Goal: Information Seeking & Learning: Learn about a topic

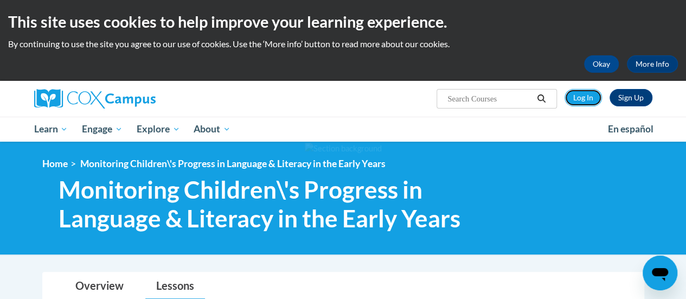
click at [579, 94] on link "Log In" at bounding box center [583, 97] width 37 height 17
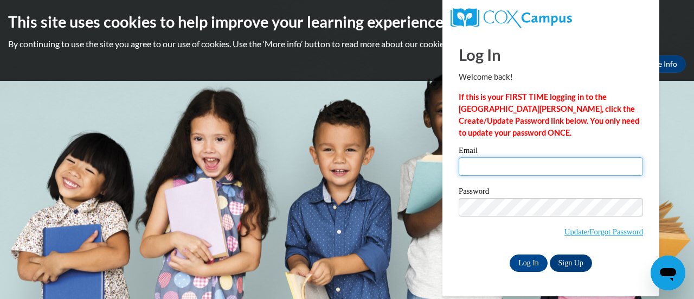
click at [519, 171] on input "Email" at bounding box center [551, 166] width 184 height 18
type input "mcook24@cub.uca.edu"
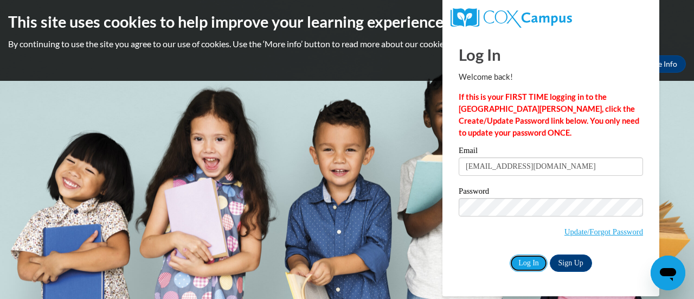
click at [524, 266] on input "Log In" at bounding box center [529, 262] width 38 height 17
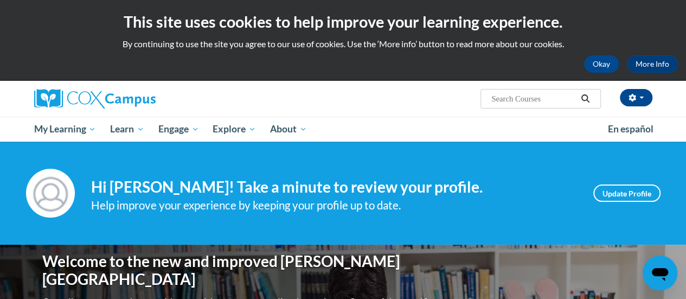
click at [79, 136] on link "My Learning" at bounding box center [65, 129] width 76 height 25
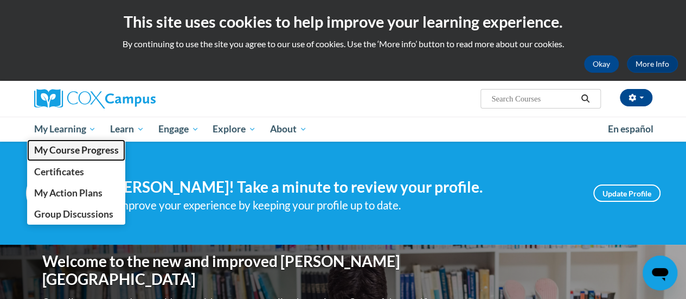
click at [78, 146] on span "My Course Progress" at bounding box center [76, 149] width 85 height 11
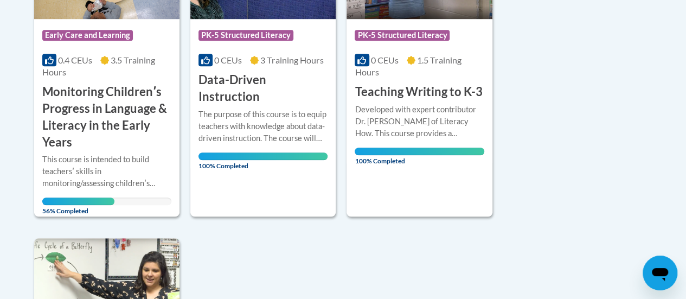
scroll to position [369, 0]
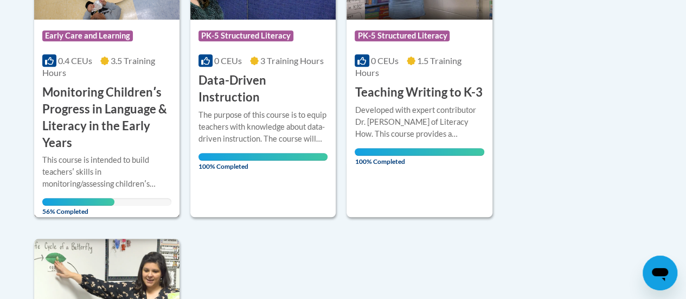
click at [134, 93] on h3 "Monitoring Childrenʹs Progress in Language & Literacy in the Early Years" at bounding box center [106, 117] width 129 height 67
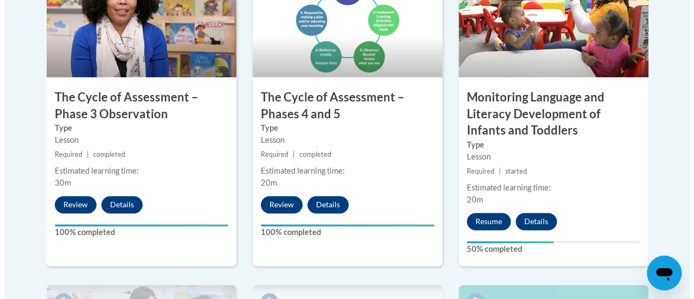
scroll to position [725, 0]
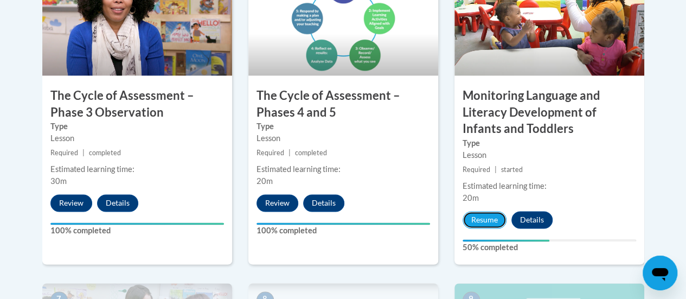
click at [481, 216] on button "Resume" at bounding box center [485, 219] width 44 height 17
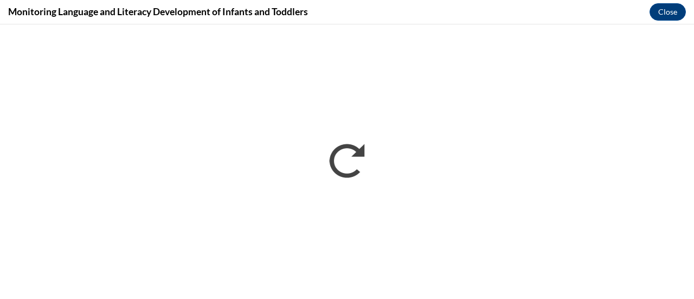
scroll to position [0, 0]
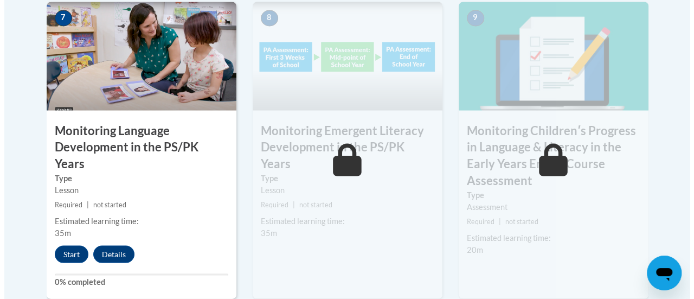
scroll to position [1007, 0]
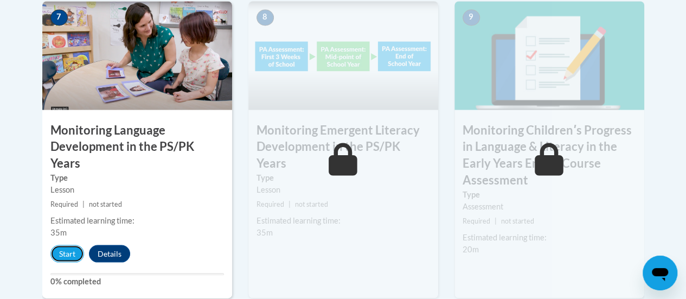
click at [65, 245] on button "Start" at bounding box center [67, 253] width 34 height 17
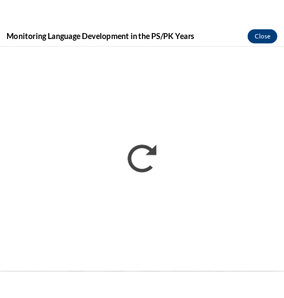
scroll to position [1067, 0]
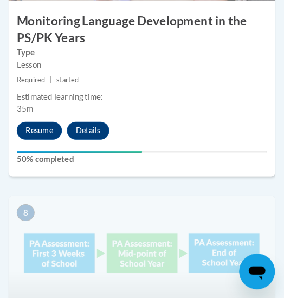
scroll to position [2296, 0]
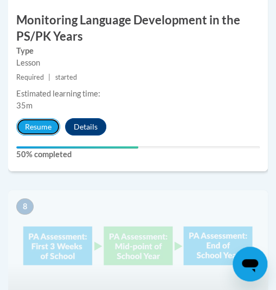
click at [37, 134] on button "Resume" at bounding box center [38, 126] width 44 height 17
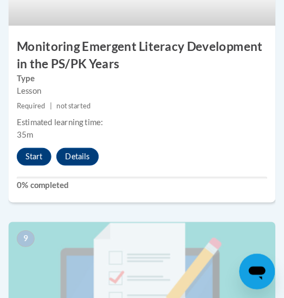
scroll to position [2570, 0]
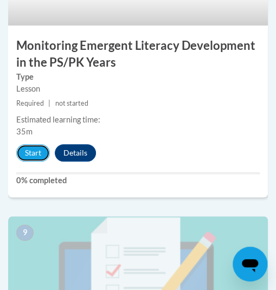
click at [24, 149] on button "Start" at bounding box center [33, 152] width 34 height 17
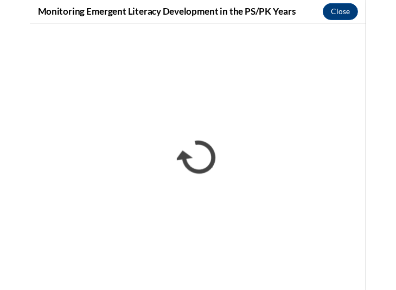
scroll to position [1265, 0]
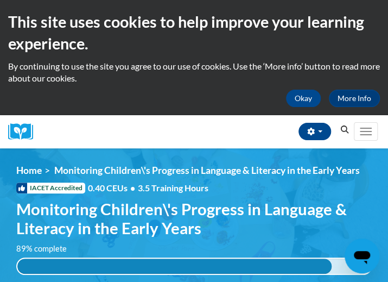
click at [187, 127] on div "[PERSON_NAME] ([GEOGRAPHIC_DATA]/[GEOGRAPHIC_DATA] UTC-05:00) My Profile Inbox …" at bounding box center [197, 131] width 312 height 33
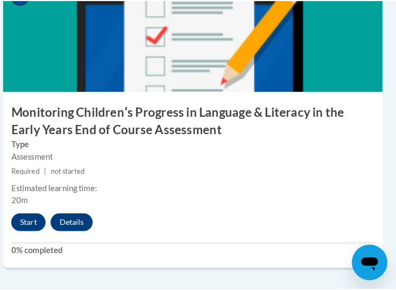
scroll to position [2719, 5]
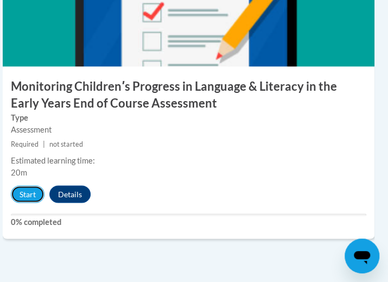
click at [24, 195] on button "Start" at bounding box center [28, 193] width 34 height 17
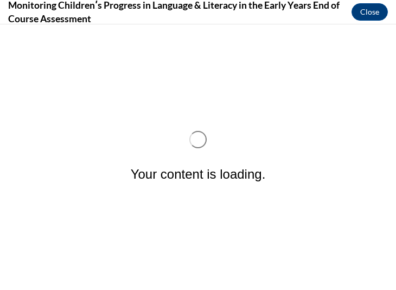
scroll to position [0, 0]
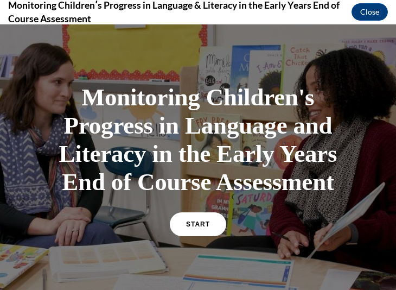
click at [210, 219] on link "START" at bounding box center [198, 224] width 56 height 24
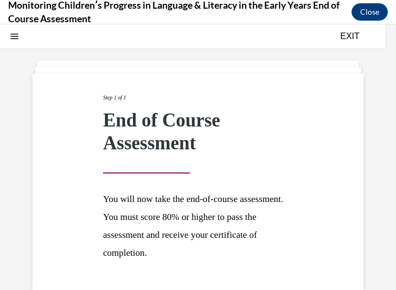
scroll to position [88, 0]
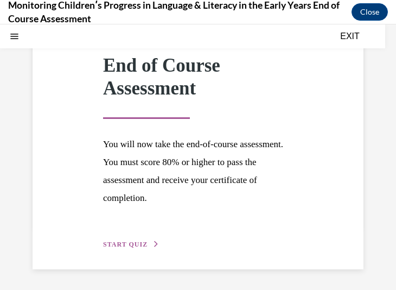
click at [139, 245] on span "START QUIZ" at bounding box center [125, 244] width 44 height 8
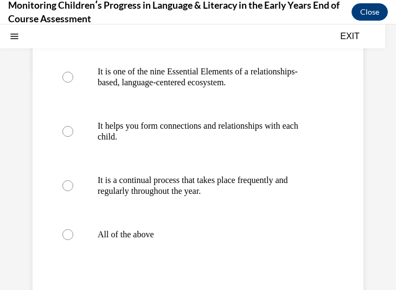
scroll to position [242, 0]
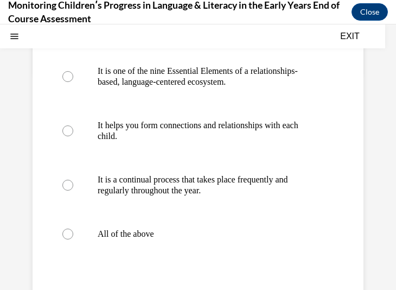
click at [141, 232] on p "All of the above" at bounding box center [208, 233] width 220 height 11
click at [73, 232] on input "All of the above" at bounding box center [67, 233] width 11 height 11
radio input "true"
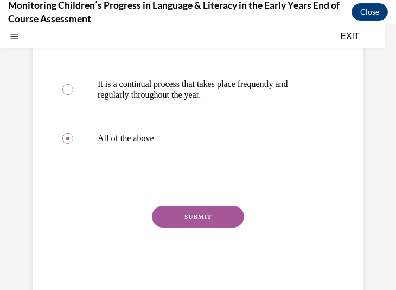
scroll to position [365, 0]
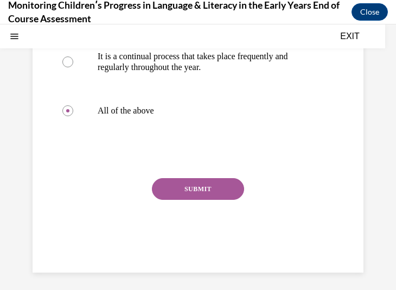
click at [188, 193] on button "SUBMIT" at bounding box center [198, 189] width 92 height 22
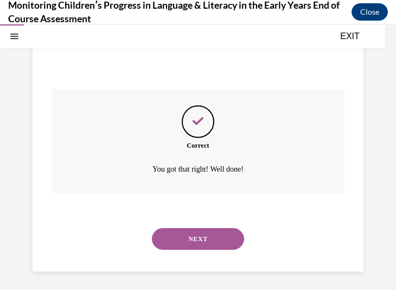
scroll to position [457, 0]
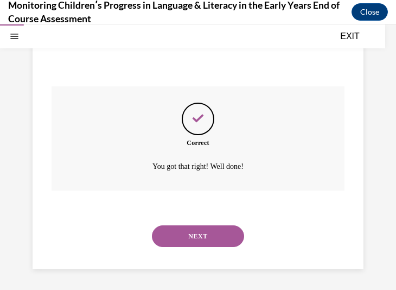
click at [218, 234] on button "NEXT" at bounding box center [198, 236] width 92 height 22
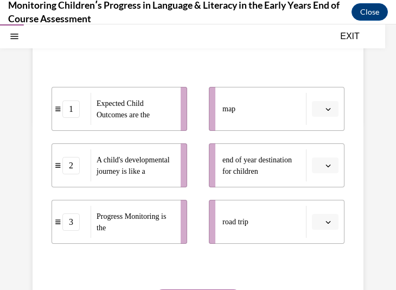
scroll to position [194, 0]
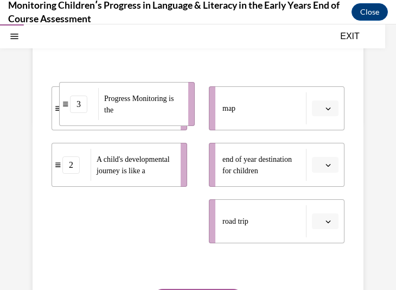
drag, startPoint x: 145, startPoint y: 245, endPoint x: 153, endPoint y: 128, distance: 117.4
click at [153, 116] on span "Progress Monitoring is the" at bounding box center [142, 104] width 77 height 23
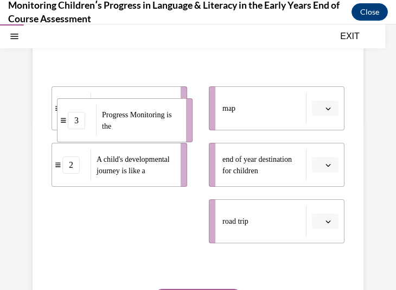
drag, startPoint x: 128, startPoint y: 235, endPoint x: 133, endPoint y: 135, distance: 101.1
click at [133, 130] on span "Progress Monitoring is the" at bounding box center [136, 121] width 69 height 20
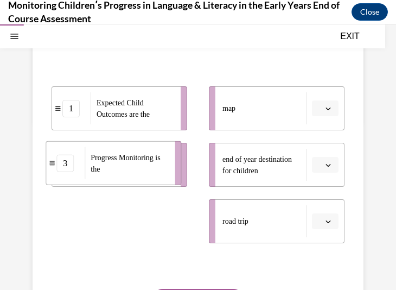
drag, startPoint x: 58, startPoint y: 243, endPoint x: 53, endPoint y: 177, distance: 65.8
click at [53, 165] on icon at bounding box center [51, 163] width 5 height 5
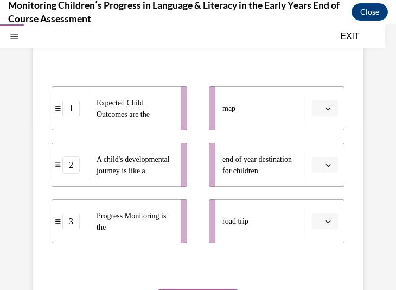
click at [324, 112] on span "button" at bounding box center [328, 109] width 8 height 8
click at [72, 230] on div "3" at bounding box center [70, 221] width 17 height 17
click at [75, 230] on div "3" at bounding box center [70, 221] width 17 height 17
drag, startPoint x: 75, startPoint y: 244, endPoint x: 88, endPoint y: 138, distance: 106.1
drag, startPoint x: 88, startPoint y: 138, endPoint x: 56, endPoint y: 263, distance: 128.8
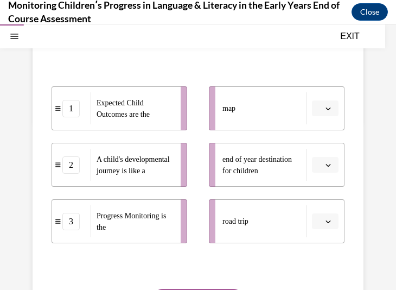
click at [56, 263] on div "Question 02/16 In the course, we presented a metaphor to help explain progress …" at bounding box center [198, 156] width 293 height 442
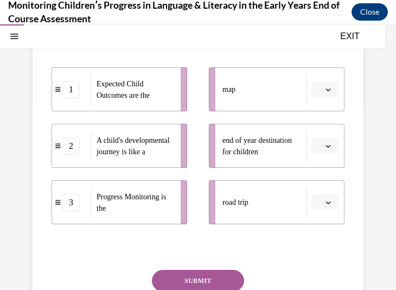
click at [327, 98] on button "button" at bounding box center [325, 89] width 27 height 16
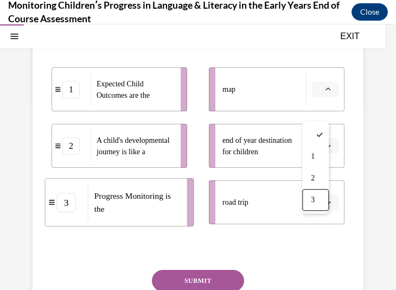
click at [311, 199] on span "3" at bounding box center [313, 199] width 4 height 9
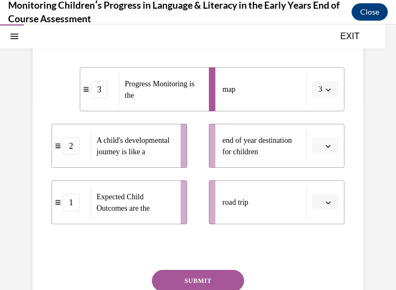
click at [326, 204] on icon "button" at bounding box center [328, 202] width 5 height 3
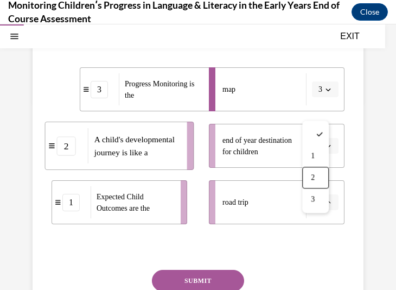
click at [318, 178] on div "2" at bounding box center [315, 178] width 27 height 22
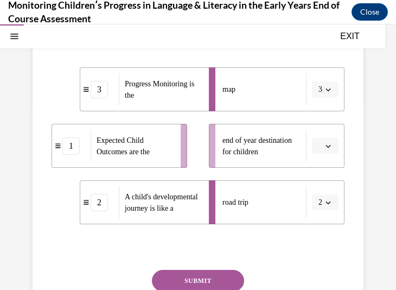
click at [326, 149] on icon "button" at bounding box center [328, 145] width 5 height 5
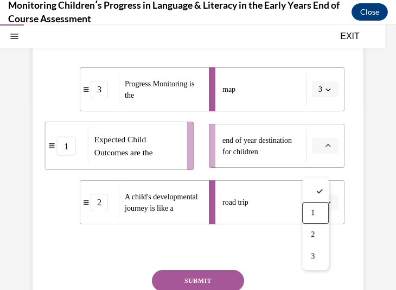
click at [320, 212] on div "1" at bounding box center [315, 213] width 27 height 22
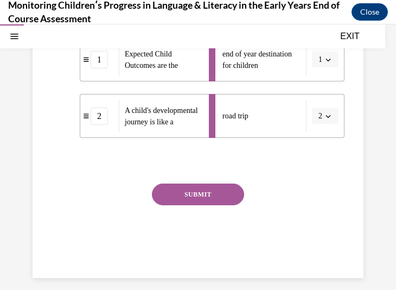
scroll to position [306, 0]
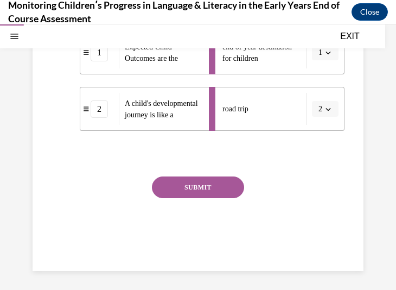
click at [199, 198] on button "SUBMIT" at bounding box center [198, 187] width 92 height 22
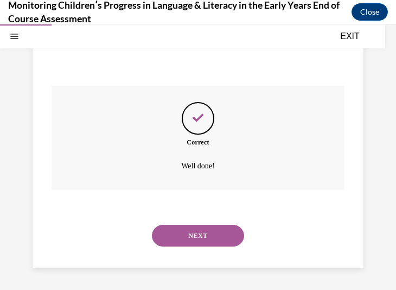
scroll to position [418, 0]
click at [208, 234] on button "NEXT" at bounding box center [198, 236] width 92 height 22
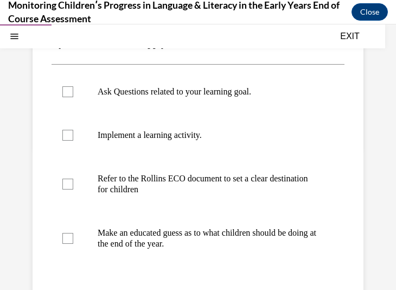
scroll to position [163, 0]
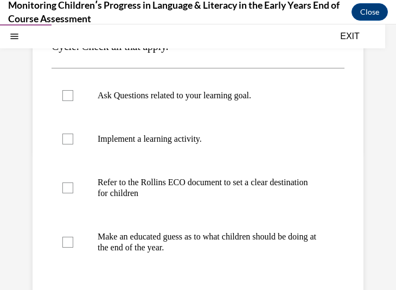
click at [201, 184] on p "Refer to the Rollins ECO document to set a clear destination for children" at bounding box center [208, 188] width 220 height 22
click at [73, 184] on input "Refer to the Rollins ECO document to set a clear destination for children" at bounding box center [67, 187] width 11 height 11
checkbox input "true"
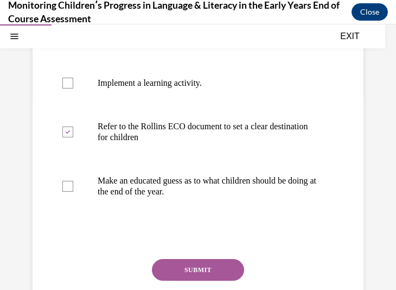
click at [194, 263] on button "SUBMIT" at bounding box center [198, 270] width 92 height 22
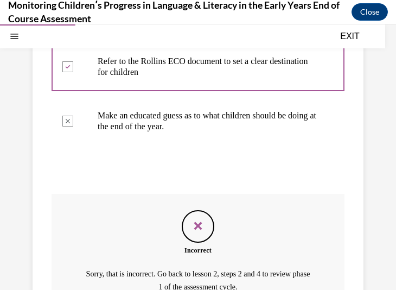
scroll to position [405, 0]
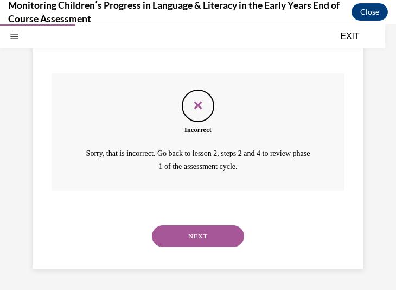
click at [183, 238] on button "NEXT" at bounding box center [198, 236] width 92 height 22
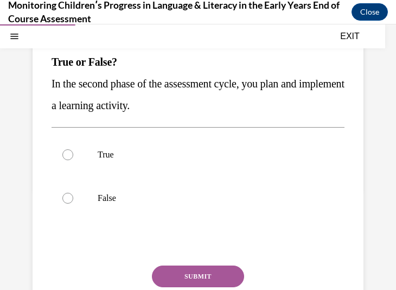
scroll to position [129, 0]
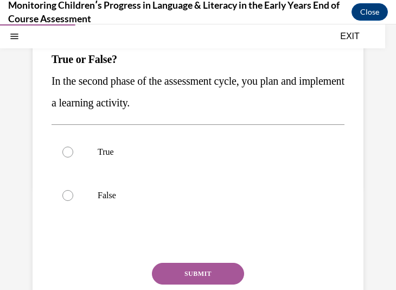
click at [100, 150] on p "True" at bounding box center [208, 151] width 220 height 11
click at [73, 150] on input "True" at bounding box center [67, 151] width 11 height 11
radio input "true"
click at [182, 268] on button "SUBMIT" at bounding box center [198, 274] width 92 height 22
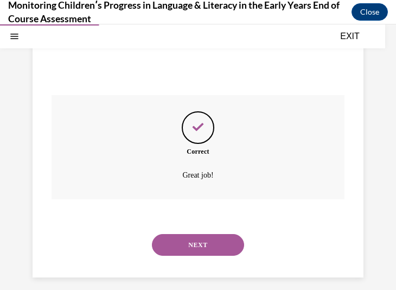
scroll to position [305, 0]
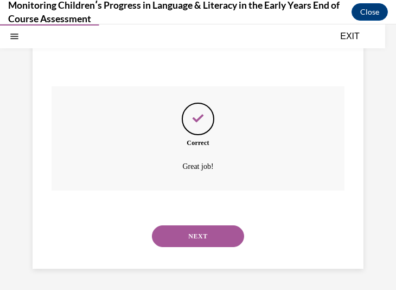
click at [176, 235] on button "NEXT" at bounding box center [198, 236] width 92 height 22
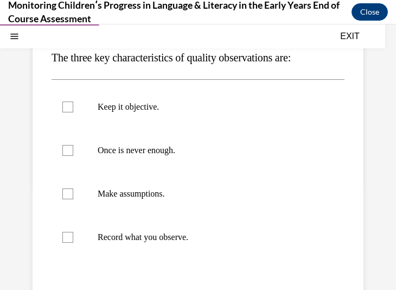
scroll to position [126, 0]
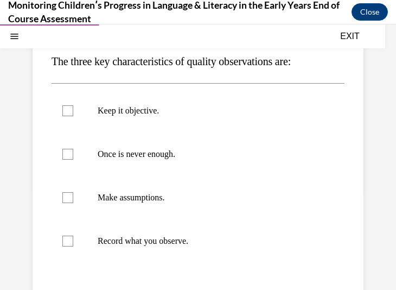
click at [62, 107] on div at bounding box center [67, 110] width 11 height 11
click at [62, 107] on input "Keep it objective." at bounding box center [67, 110] width 11 height 11
checkbox input "true"
click at [71, 155] on div at bounding box center [67, 154] width 11 height 11
click at [71, 155] on input "Once is never enough." at bounding box center [67, 154] width 11 height 11
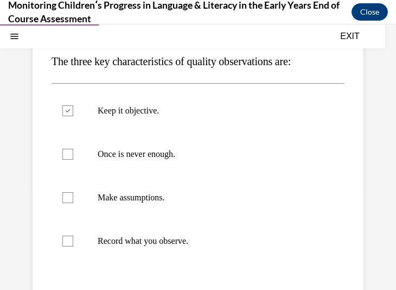
checkbox input "true"
click at [71, 240] on div at bounding box center [67, 240] width 11 height 11
click at [71, 240] on input "Record what you observe." at bounding box center [67, 240] width 11 height 11
checkbox input "true"
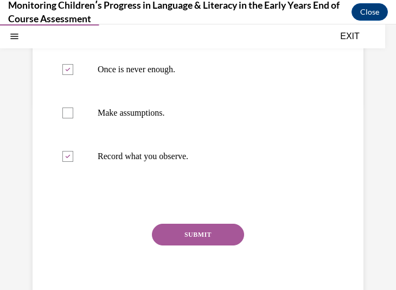
click at [205, 231] on button "SUBMIT" at bounding box center [198, 235] width 92 height 22
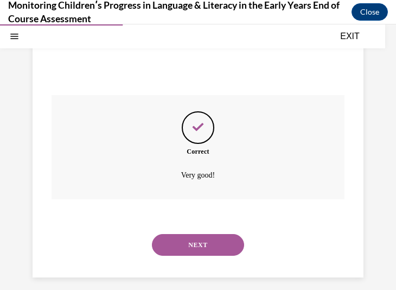
scroll to position [348, 0]
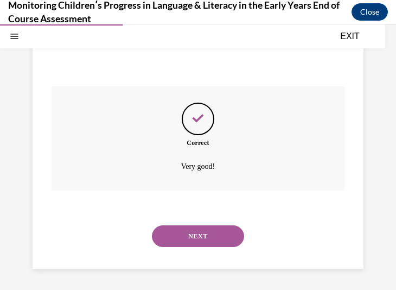
click at [205, 240] on button "NEXT" at bounding box center [198, 236] width 92 height 22
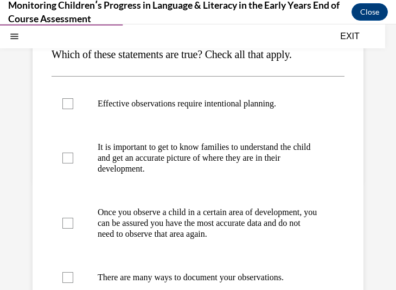
scroll to position [135, 0]
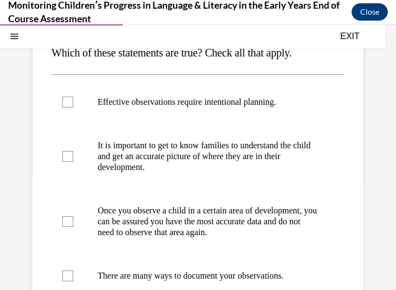
click at [87, 104] on label "Effective observations require intentional planning." at bounding box center [198, 101] width 293 height 43
click at [73, 104] on input "Effective observations require intentional planning." at bounding box center [67, 102] width 11 height 11
checkbox input "true"
click at [129, 164] on p "It is important to get to know families to understand the child and get an accu…" at bounding box center [208, 156] width 220 height 33
click at [73, 162] on input "It is important to get to know families to understand the child and get an accu…" at bounding box center [67, 156] width 11 height 11
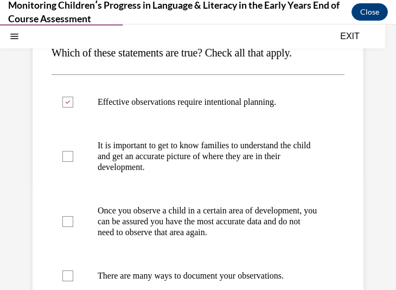
checkbox input "true"
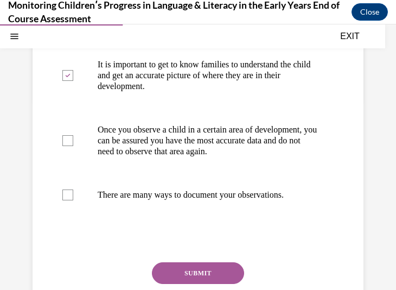
scroll to position [218, 0]
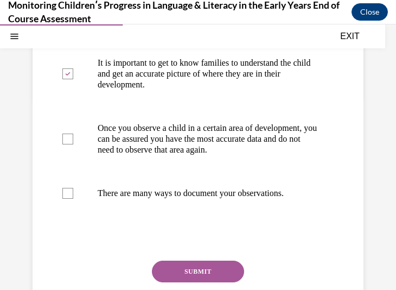
click at [136, 199] on p "There are many ways to document your observations." at bounding box center [208, 193] width 220 height 11
click at [73, 199] on input "There are many ways to document your observations." at bounding box center [67, 193] width 11 height 11
checkbox input "true"
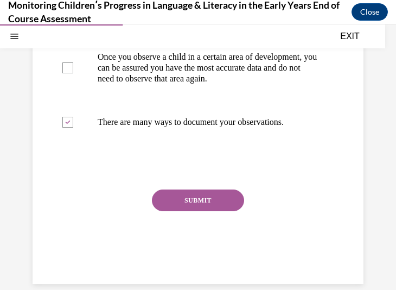
click at [181, 211] on button "SUBMIT" at bounding box center [198, 200] width 92 height 22
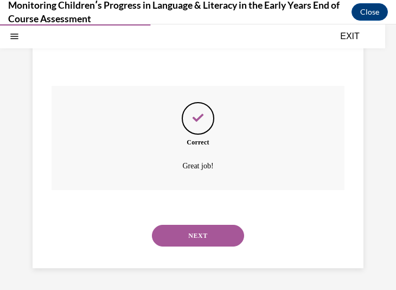
scroll to position [413, 0]
click at [186, 229] on button "NEXT" at bounding box center [198, 236] width 92 height 22
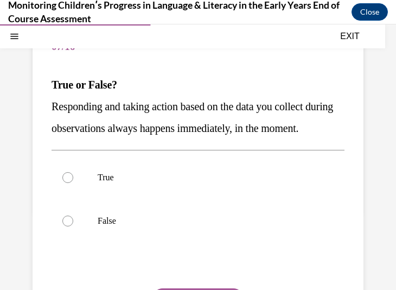
scroll to position [104, 0]
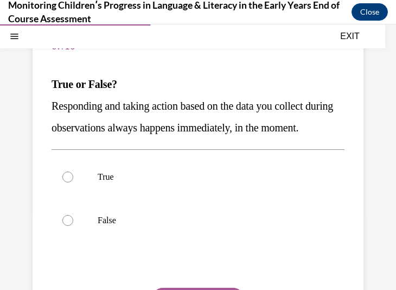
click at [91, 242] on label "False" at bounding box center [198, 220] width 293 height 43
click at [73, 226] on input "False" at bounding box center [67, 220] width 11 height 11
radio input "true"
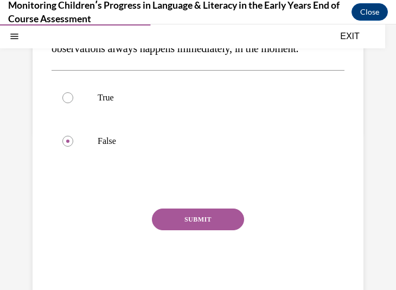
click at [222, 230] on button "SUBMIT" at bounding box center [198, 219] width 92 height 22
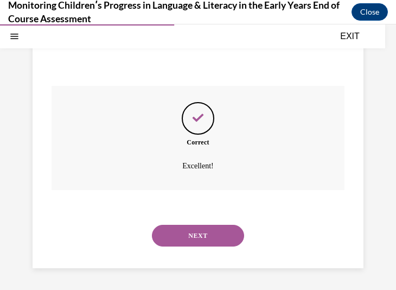
scroll to position [327, 0]
click at [191, 234] on button "NEXT" at bounding box center [198, 236] width 92 height 22
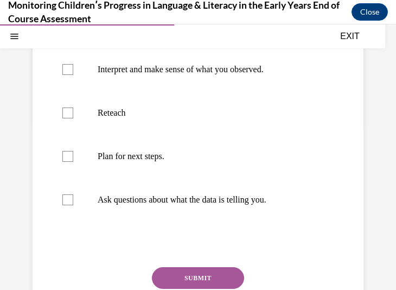
scroll to position [208, 0]
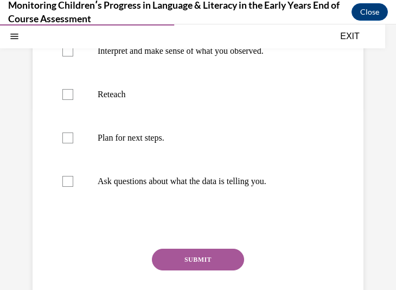
click at [163, 135] on p "Plan for next steps." at bounding box center [208, 137] width 220 height 11
click at [73, 135] on input "Plan for next steps." at bounding box center [67, 137] width 11 height 11
checkbox input "true"
click at [170, 192] on label "Ask questions about what the data is telling you." at bounding box center [198, 181] width 293 height 43
click at [73, 187] on input "Ask questions about what the data is telling you." at bounding box center [67, 181] width 11 height 11
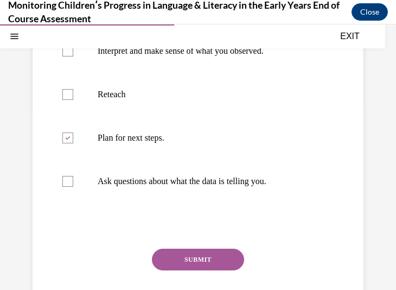
checkbox input "true"
click at [141, 53] on p "Interpret and make sense of what you observed." at bounding box center [208, 51] width 220 height 11
click at [73, 53] on input "Interpret and make sense of what you observed." at bounding box center [67, 51] width 11 height 11
checkbox input "true"
click at [165, 253] on button "SUBMIT" at bounding box center [198, 259] width 92 height 22
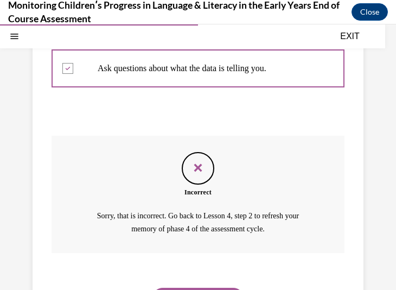
scroll to position [383, 0]
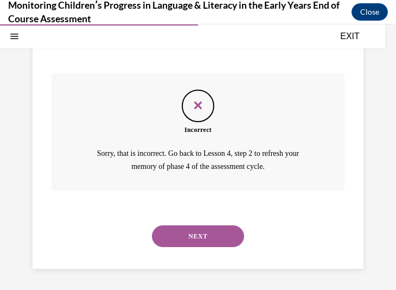
click at [194, 237] on button "NEXT" at bounding box center [198, 236] width 92 height 22
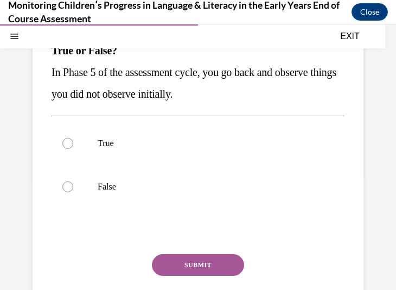
scroll to position [139, 0]
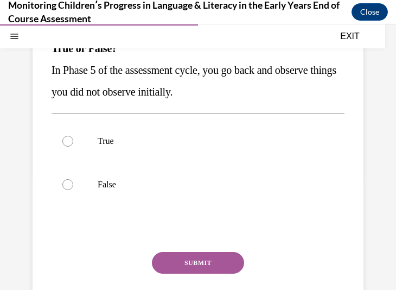
click at [142, 112] on div "Question 09/16 True or False? In Phase 5 of the assessment cycle, you go back a…" at bounding box center [198, 165] width 293 height 351
click at [143, 129] on label "True" at bounding box center [198, 140] width 293 height 43
click at [73, 136] on input "True" at bounding box center [67, 141] width 11 height 11
radio input "true"
click at [134, 182] on p "False" at bounding box center [208, 184] width 220 height 11
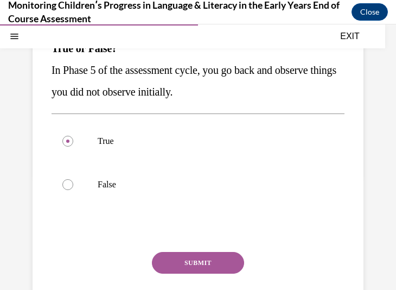
click at [73, 182] on input "False" at bounding box center [67, 184] width 11 height 11
radio input "true"
click at [180, 261] on button "SUBMIT" at bounding box center [198, 263] width 92 height 22
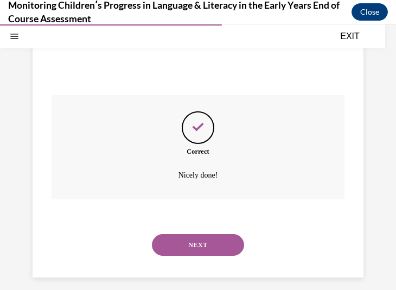
scroll to position [305, 0]
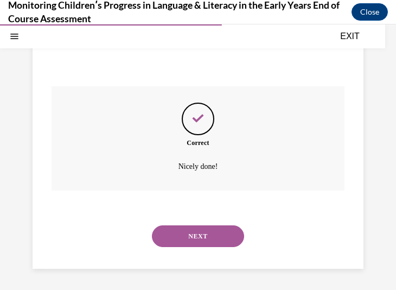
click at [203, 239] on button "NEXT" at bounding box center [198, 236] width 92 height 22
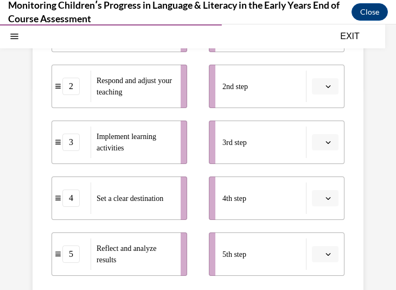
scroll to position [228, 0]
click at [324, 194] on span "button" at bounding box center [328, 198] width 8 height 8
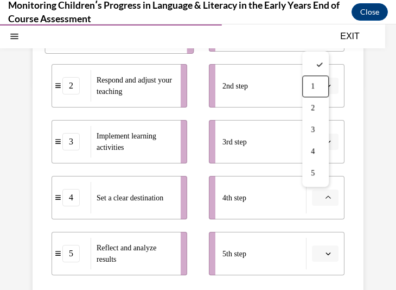
click at [317, 92] on div "1" at bounding box center [315, 86] width 27 height 22
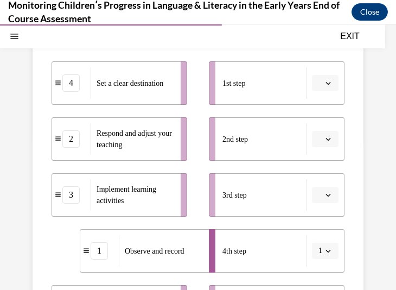
scroll to position [174, 0]
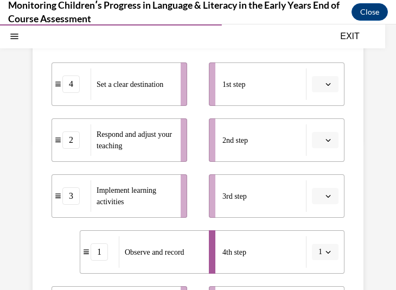
click at [326, 252] on icon "button" at bounding box center [328, 252] width 5 height 3
click at [307, 124] on div at bounding box center [313, 119] width 27 height 22
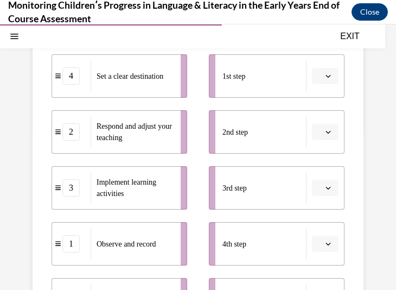
scroll to position [179, 0]
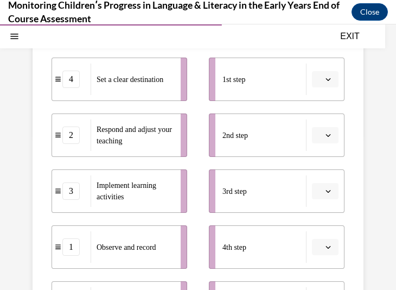
click at [324, 194] on span "button" at bounding box center [328, 191] width 8 height 8
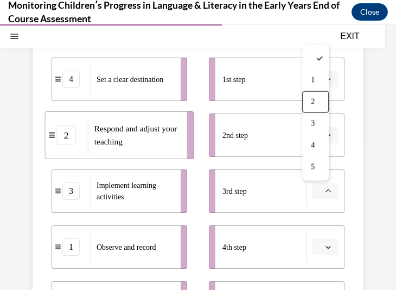
click at [320, 103] on div "2" at bounding box center [315, 102] width 27 height 22
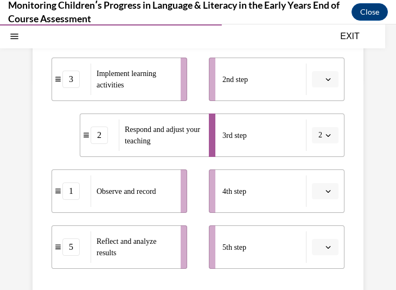
scroll to position [237, 0]
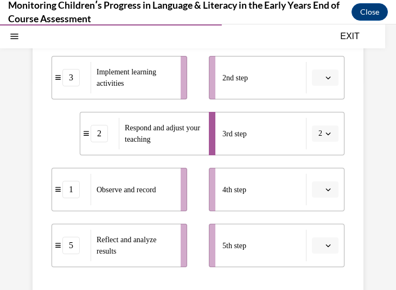
click at [324, 187] on span "button" at bounding box center [328, 190] width 8 height 8
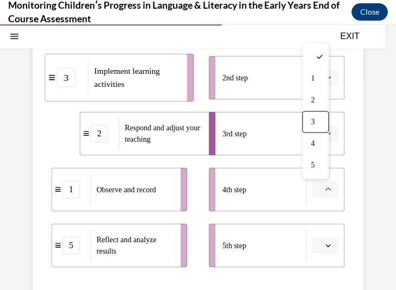
click at [326, 120] on div "3" at bounding box center [315, 122] width 27 height 22
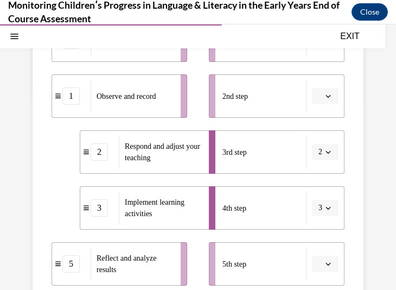
scroll to position [218, 0]
click at [324, 204] on span "button" at bounding box center [328, 208] width 8 height 8
click at [212, 196] on li "4th step 3" at bounding box center [277, 207] width 136 height 43
click at [326, 207] on icon "button" at bounding box center [328, 207] width 5 height 5
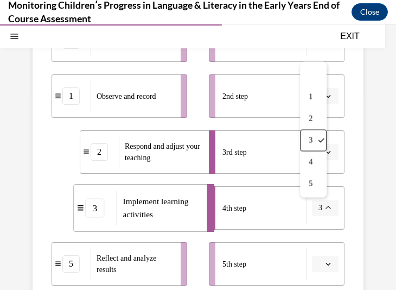
click at [321, 142] on icon at bounding box center [321, 140] width 6 height 4
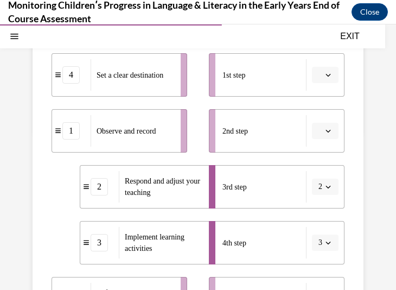
scroll to position [191, 0]
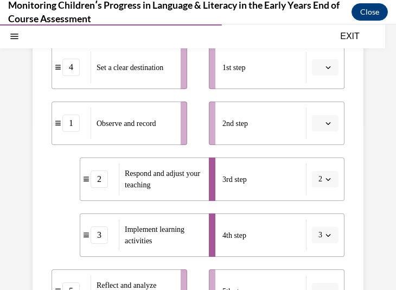
click at [324, 182] on span "button" at bounding box center [328, 179] width 8 height 8
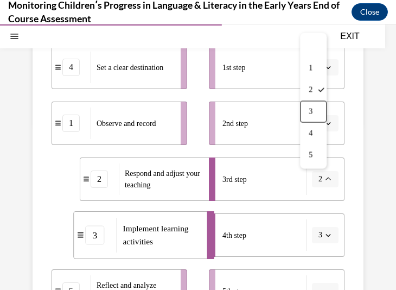
click at [315, 114] on div "3" at bounding box center [313, 112] width 27 height 22
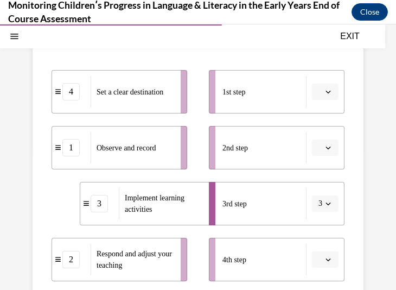
scroll to position [163, 0]
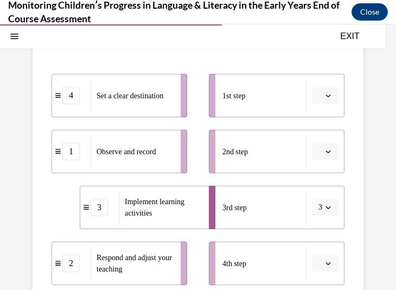
click at [356, 221] on div "Question 10/16 Put the steps of the assessment cycle in the right order! 4 Set …" at bounding box center [198, 199] width 396 height 607
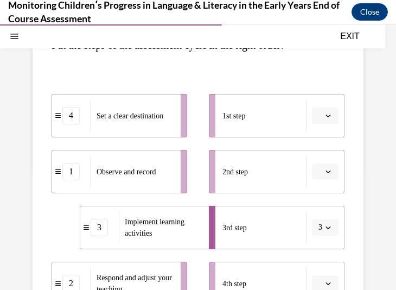
scroll to position [142, 0]
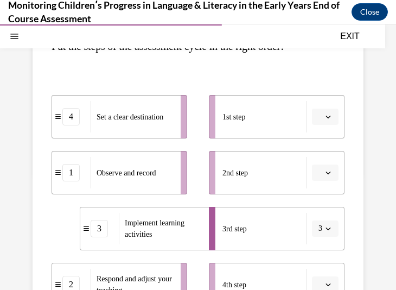
click at [324, 118] on span "button" at bounding box center [328, 117] width 8 height 8
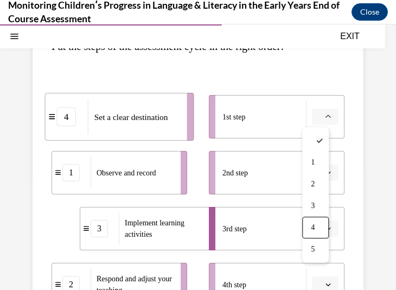
click at [312, 226] on span "4" at bounding box center [313, 227] width 4 height 9
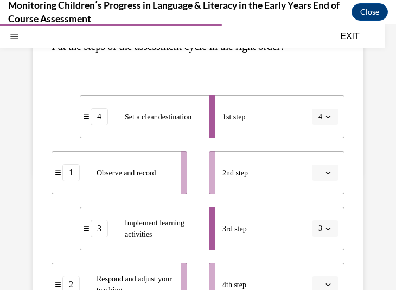
click at [325, 174] on button "button" at bounding box center [325, 172] width 27 height 16
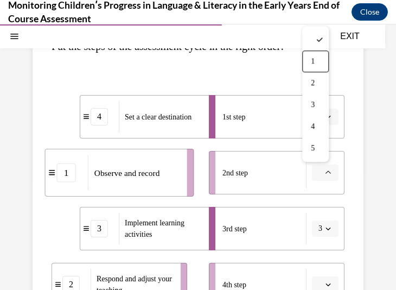
click at [320, 67] on div "1" at bounding box center [315, 61] width 27 height 22
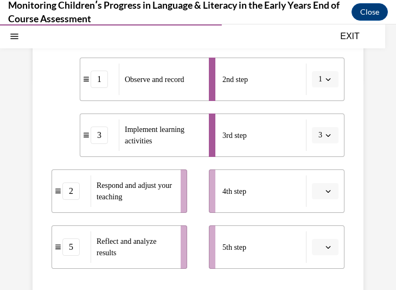
scroll to position [239, 0]
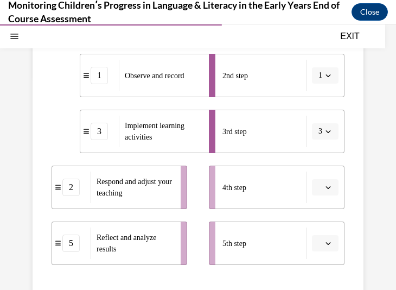
click at [326, 243] on button "button" at bounding box center [325, 243] width 27 height 16
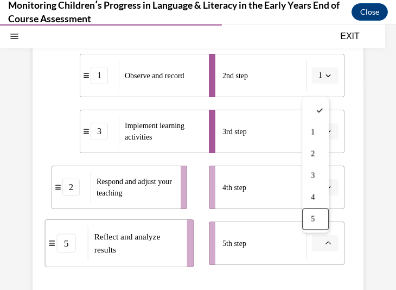
click at [270, 199] on div "4th step" at bounding box center [264, 186] width 84 height 31
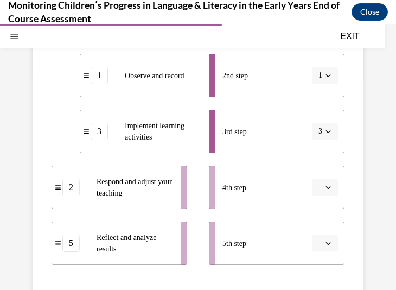
click at [270, 183] on div "4th step" at bounding box center [264, 186] width 84 height 31
click at [324, 187] on button "button" at bounding box center [325, 187] width 27 height 16
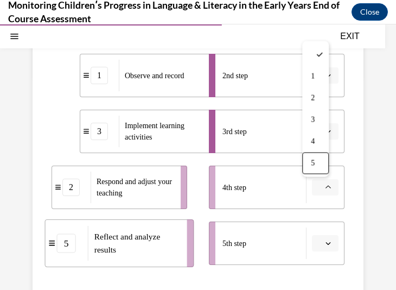
click at [319, 157] on div "5" at bounding box center [315, 163] width 27 height 22
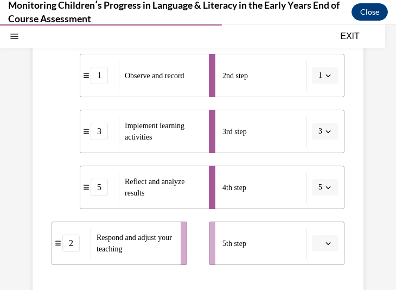
click at [324, 246] on span "button" at bounding box center [328, 243] width 8 height 8
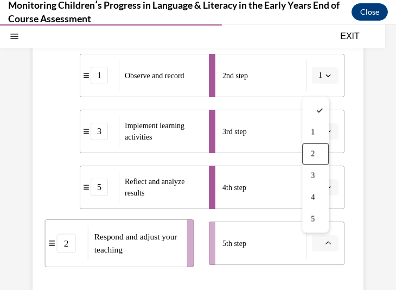
click at [318, 150] on div "2" at bounding box center [315, 154] width 27 height 22
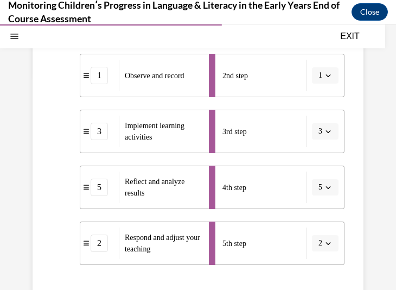
click at [360, 219] on div "Question 10/16 Put the steps of the assessment cycle in the right order! 4 Set …" at bounding box center [198, 123] width 396 height 607
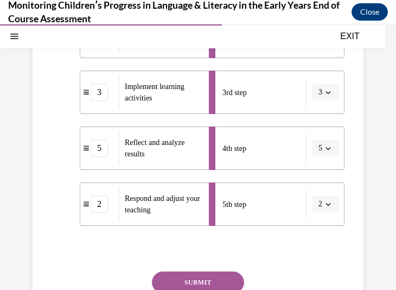
scroll to position [279, 0]
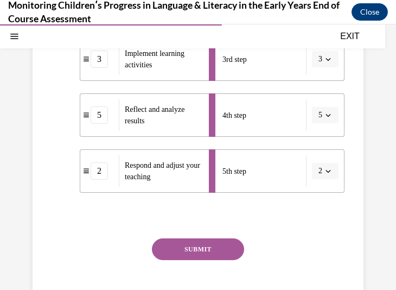
click at [179, 244] on button "SUBMIT" at bounding box center [198, 249] width 92 height 22
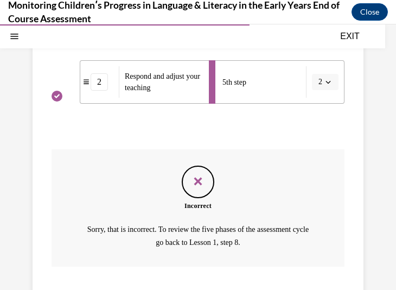
scroll to position [476, 0]
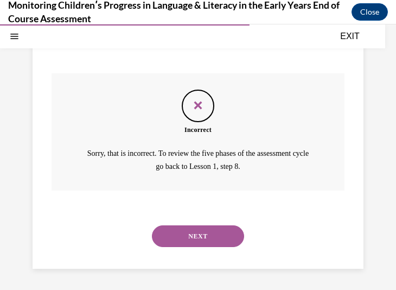
click at [192, 235] on button "NEXT" at bounding box center [198, 236] width 92 height 22
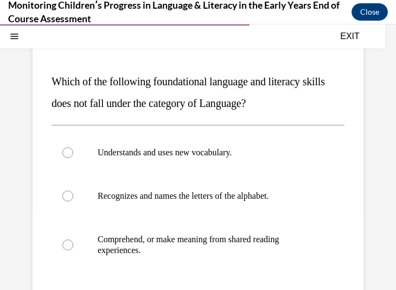
scroll to position [99, 0]
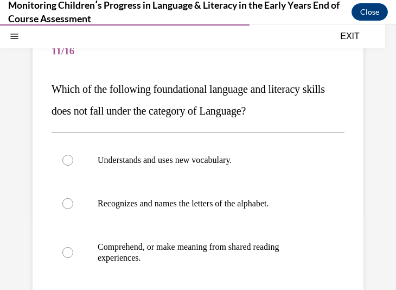
click at [197, 206] on p "Recognizes and names the letters of the alphabet." at bounding box center [208, 203] width 220 height 11
click at [73, 206] on input "Recognizes and names the letters of the alphabet." at bounding box center [67, 203] width 11 height 11
radio input "true"
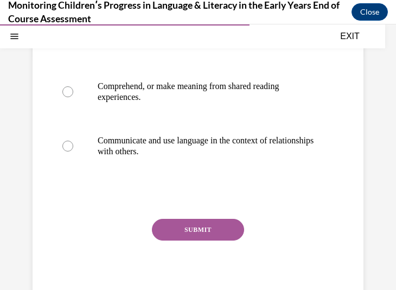
click at [195, 229] on button "SUBMIT" at bounding box center [198, 230] width 92 height 22
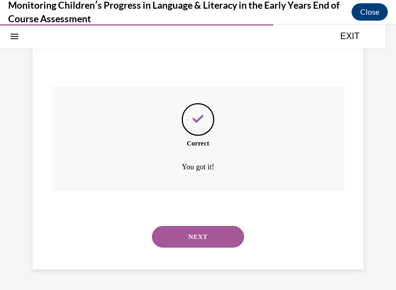
scroll to position [392, 0]
click at [200, 243] on button "NEXT" at bounding box center [198, 236] width 92 height 22
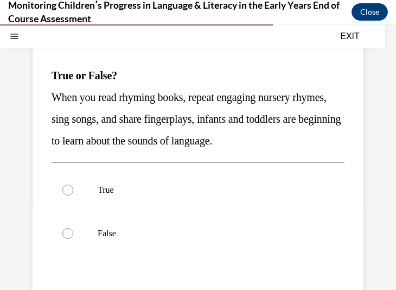
scroll to position [113, 0]
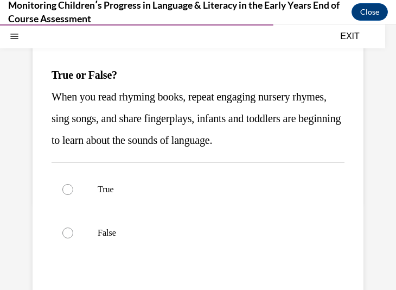
click at [98, 211] on label "True" at bounding box center [198, 189] width 293 height 43
click at [73, 195] on input "True" at bounding box center [67, 189] width 11 height 11
radio input "true"
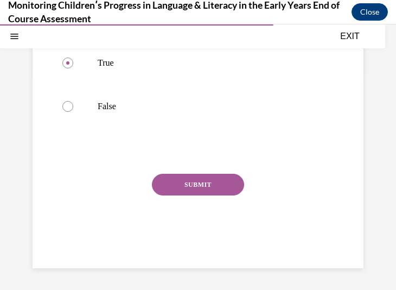
click at [224, 185] on button "SUBMIT" at bounding box center [198, 185] width 92 height 22
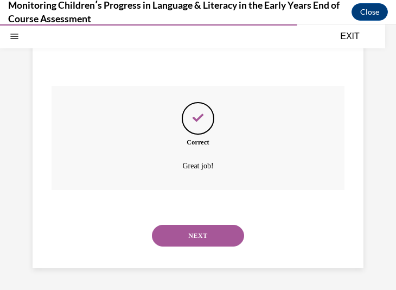
scroll to position [348, 0]
click at [179, 239] on button "NEXT" at bounding box center [198, 236] width 92 height 22
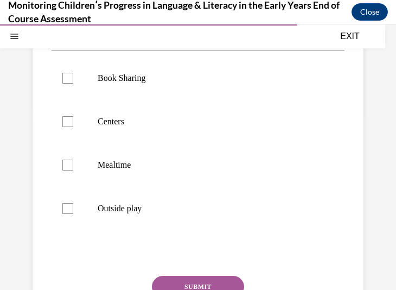
scroll to position [204, 0]
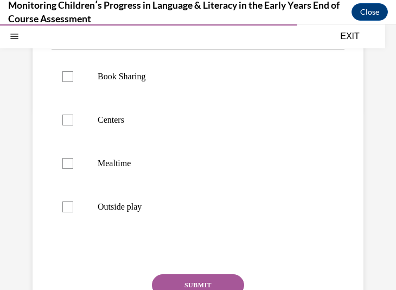
click at [65, 76] on div at bounding box center [67, 76] width 11 height 11
click at [65, 76] on input "Book Sharing" at bounding box center [67, 76] width 11 height 11
checkbox input "true"
click at [68, 119] on div at bounding box center [67, 119] width 11 height 11
click at [68, 119] on input "Centers" at bounding box center [67, 119] width 11 height 11
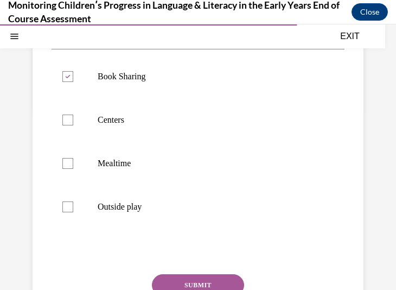
checkbox input "true"
click at [173, 278] on button "SUBMIT" at bounding box center [198, 285] width 92 height 22
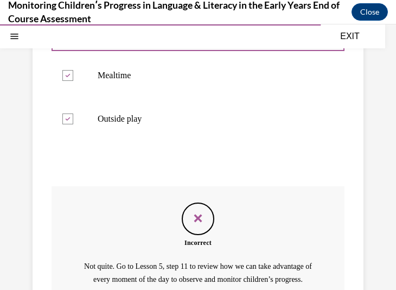
scroll to position [418, 0]
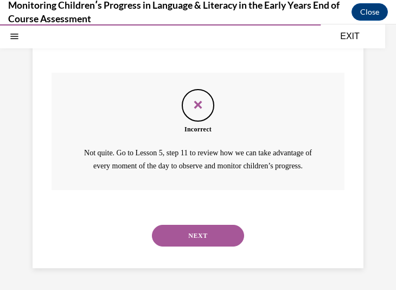
click at [206, 235] on button "NEXT" at bounding box center [198, 236] width 92 height 22
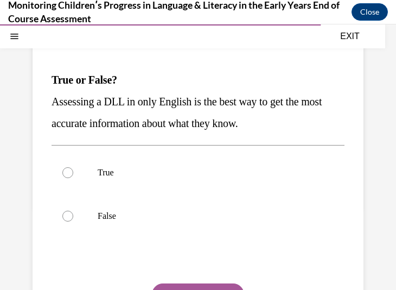
scroll to position [109, 0]
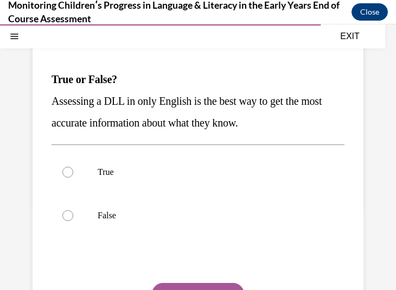
click at [238, 214] on p "False" at bounding box center [208, 215] width 220 height 11
click at [73, 214] on input "False" at bounding box center [67, 215] width 11 height 11
radio input "true"
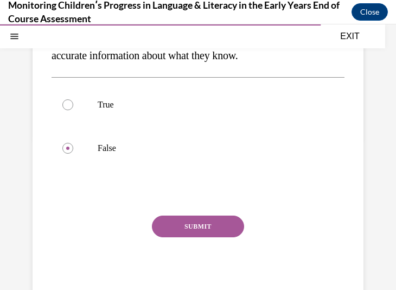
click at [206, 225] on button "SUBMIT" at bounding box center [198, 226] width 92 height 22
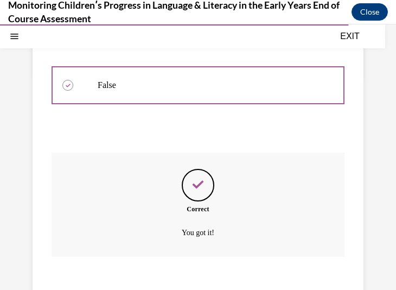
scroll to position [305, 0]
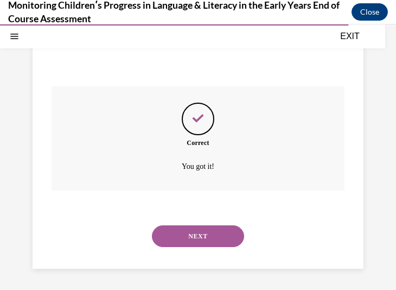
click at [200, 237] on button "NEXT" at bounding box center [198, 236] width 92 height 22
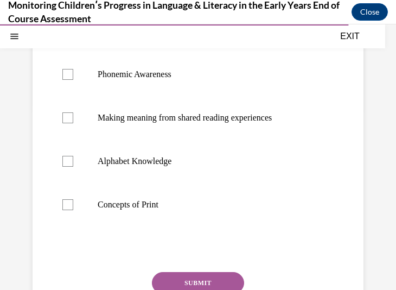
scroll to position [206, 0]
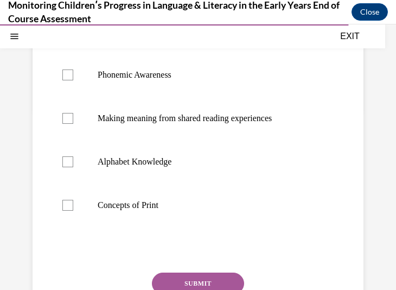
click at [63, 80] on div at bounding box center [67, 74] width 11 height 11
click at [63, 80] on input "Phonemic Awareness" at bounding box center [67, 74] width 11 height 11
checkbox input "true"
click at [65, 167] on div at bounding box center [67, 161] width 11 height 11
click at [65, 167] on input "Alphabet Knowledge" at bounding box center [67, 161] width 11 height 11
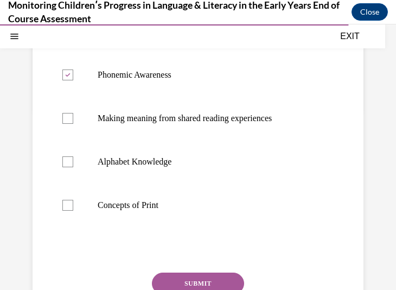
checkbox input "true"
click at [65, 210] on div at bounding box center [67, 205] width 11 height 11
click at [65, 210] on input "Concepts of Print" at bounding box center [67, 205] width 11 height 11
checkbox input "true"
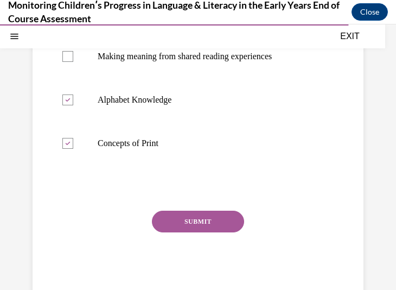
click at [220, 232] on button "SUBMIT" at bounding box center [198, 221] width 92 height 22
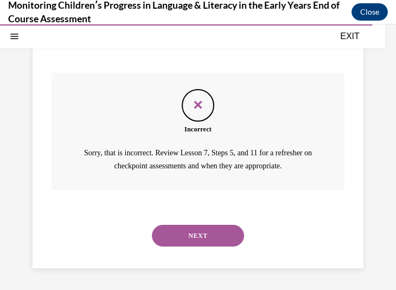
scroll to position [439, 0]
click at [184, 240] on button "NEXT" at bounding box center [198, 236] width 92 height 22
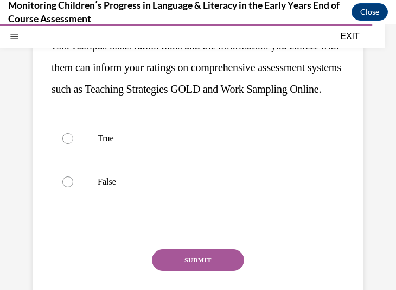
scroll to position [169, 0]
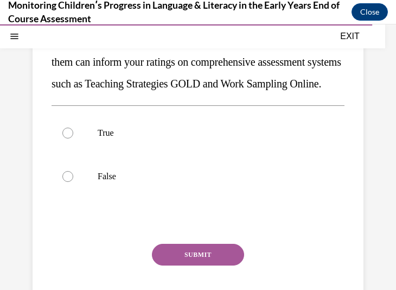
click at [272, 155] on label "True" at bounding box center [198, 132] width 293 height 43
click at [73, 138] on input "True" at bounding box center [67, 132] width 11 height 11
radio input "true"
click at [222, 265] on button "SUBMIT" at bounding box center [198, 255] width 92 height 22
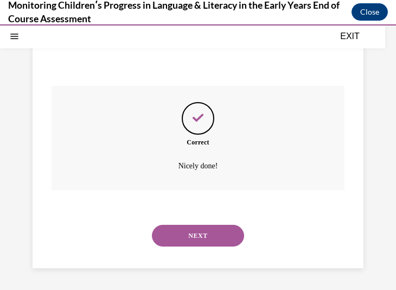
scroll to position [348, 0]
click at [194, 231] on button "NEXT" at bounding box center [198, 236] width 92 height 22
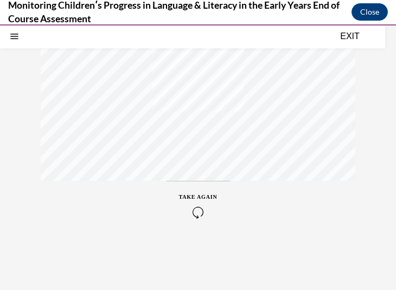
scroll to position [276, 0]
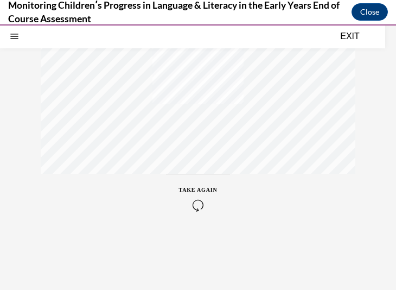
click at [194, 200] on icon "button" at bounding box center [198, 205] width 39 height 12
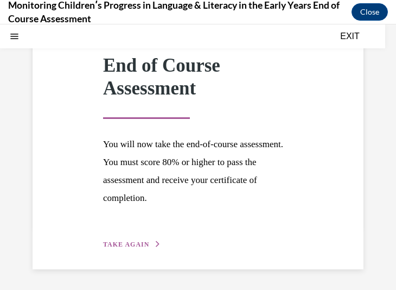
click at [133, 247] on button "TAKE AGAIN" at bounding box center [132, 244] width 58 height 10
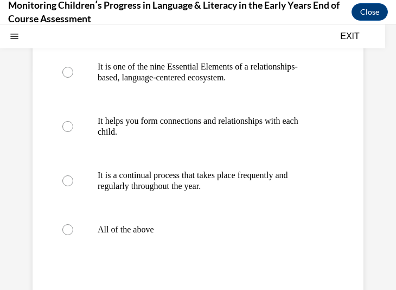
click at [159, 238] on label "All of the above" at bounding box center [198, 229] width 293 height 43
click at [73, 235] on input "All of the above" at bounding box center [67, 229] width 11 height 11
radio input "true"
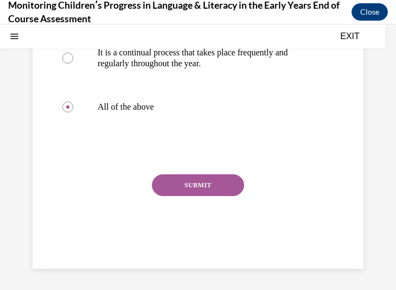
click at [184, 195] on div "SUBMIT" at bounding box center [198, 201] width 293 height 54
click at [190, 188] on button "SUBMIT" at bounding box center [198, 185] width 92 height 22
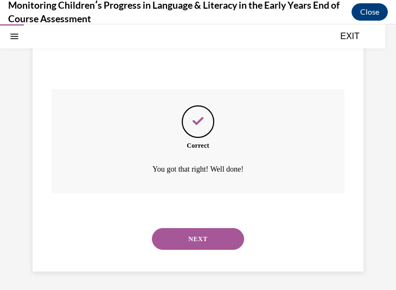
scroll to position [457, 0]
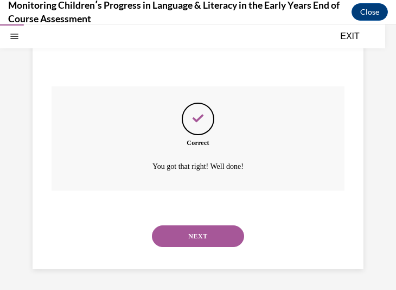
click at [218, 235] on button "NEXT" at bounding box center [198, 236] width 92 height 22
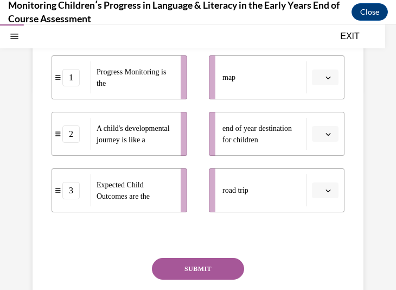
scroll to position [226, 0]
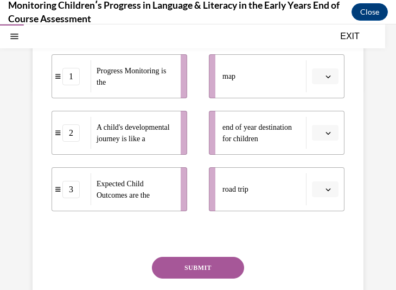
click at [326, 78] on icon "button" at bounding box center [328, 76] width 5 height 3
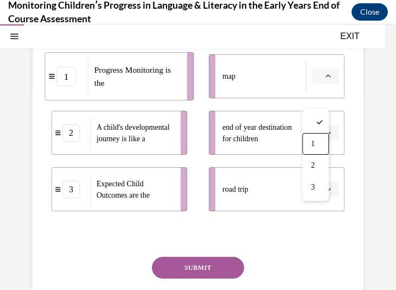
click at [317, 138] on div "1" at bounding box center [315, 144] width 27 height 22
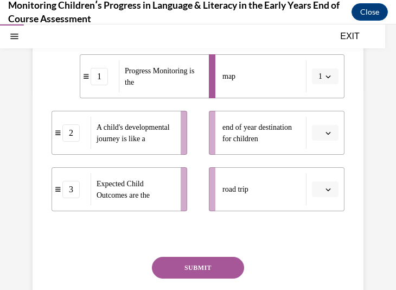
click at [324, 137] on span "button" at bounding box center [328, 133] width 8 height 8
click at [343, 154] on div "Question 02/16 In the course, we presented a metaphor to help explain progress …" at bounding box center [198, 116] width 331 height 469
click at [324, 193] on span "button" at bounding box center [328, 190] width 8 height 8
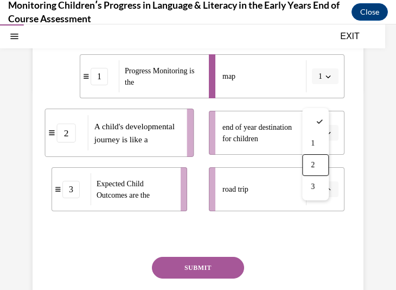
click at [321, 161] on div "2" at bounding box center [315, 165] width 27 height 22
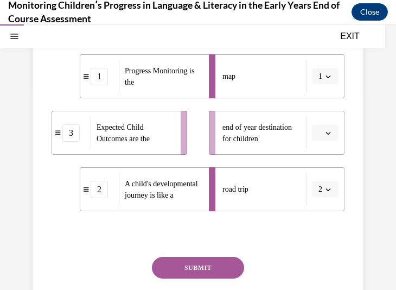
click at [321, 141] on button "button" at bounding box center [325, 133] width 27 height 16
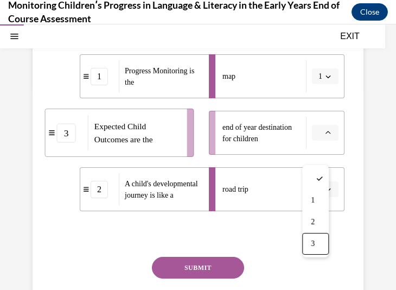
click at [311, 239] on span "3" at bounding box center [313, 243] width 4 height 9
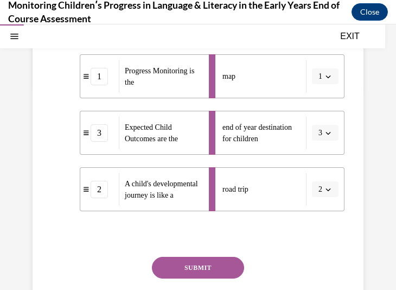
click at [346, 176] on div "Question 02/16 In the course, we presented a metaphor to help explain progress …" at bounding box center [198, 116] width 331 height 469
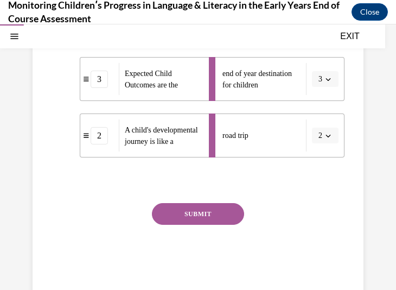
scroll to position [281, 0]
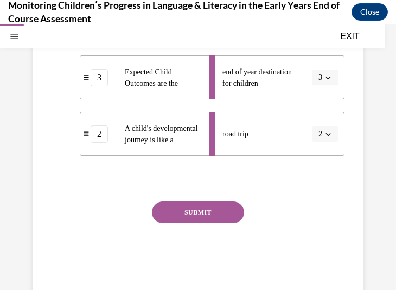
click at [197, 223] on button "SUBMIT" at bounding box center [198, 212] width 92 height 22
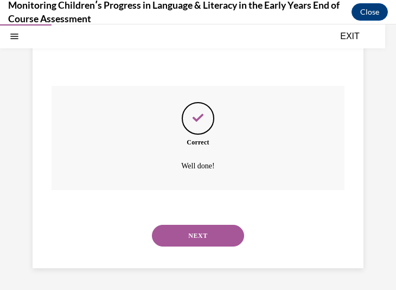
scroll to position [418, 0]
click at [209, 237] on button "NEXT" at bounding box center [198, 236] width 92 height 22
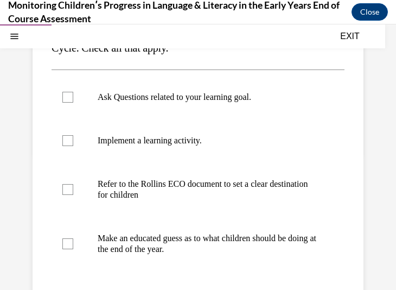
scroll to position [167, 0]
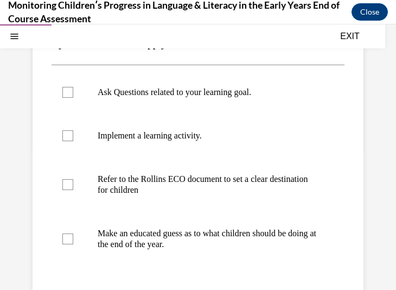
click at [209, 170] on label "Refer to the Rollins ECO document to set a clear destination for children" at bounding box center [198, 184] width 293 height 54
click at [73, 179] on input "Refer to the Rollins ECO document to set a clear destination for children" at bounding box center [67, 184] width 11 height 11
checkbox input "true"
click at [195, 90] on p "Ask Questions related to your learning goal." at bounding box center [208, 92] width 220 height 11
click at [73, 90] on input "Ask Questions related to your learning goal." at bounding box center [67, 92] width 11 height 11
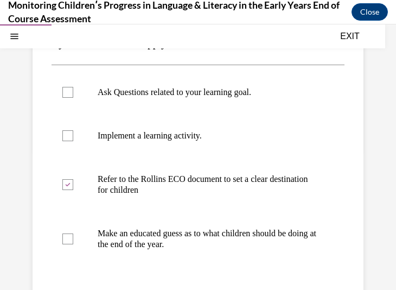
checkbox input "true"
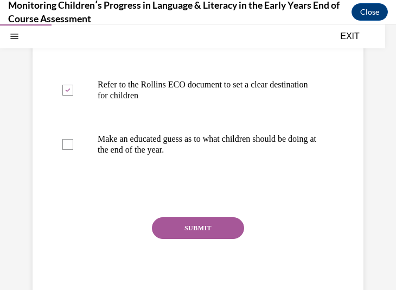
scroll to position [263, 0]
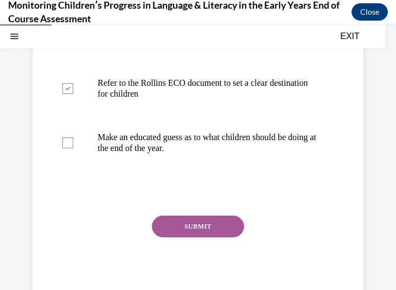
click at [182, 233] on button "SUBMIT" at bounding box center [198, 226] width 92 height 22
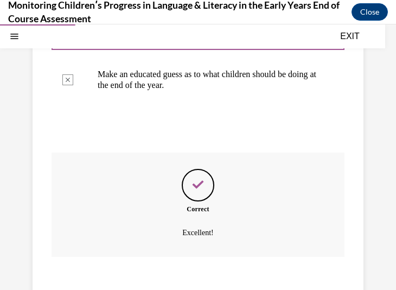
scroll to position [392, 0]
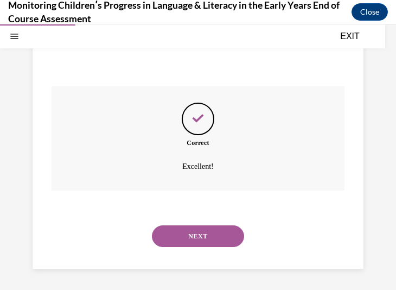
click at [203, 241] on button "NEXT" at bounding box center [198, 236] width 92 height 22
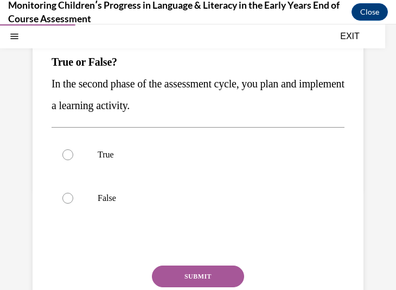
scroll to position [127, 0]
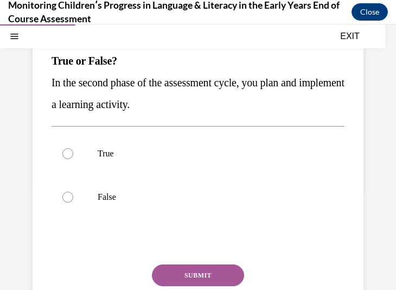
click at [172, 162] on label "True" at bounding box center [198, 153] width 293 height 43
click at [73, 159] on input "True" at bounding box center [67, 153] width 11 height 11
radio input "true"
click at [195, 258] on div "Question 04/16 True or False? In the second phase of the assessment cycle, you …" at bounding box center [198, 177] width 293 height 351
click at [190, 272] on button "SUBMIT" at bounding box center [198, 275] width 92 height 22
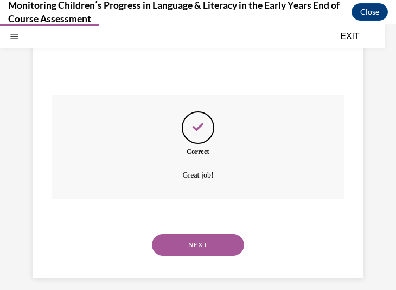
scroll to position [305, 0]
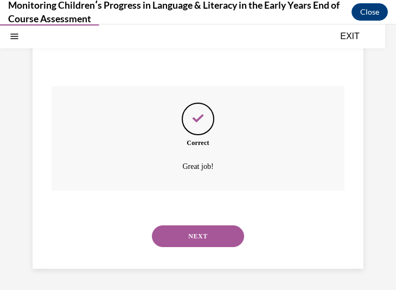
click at [192, 238] on button "NEXT" at bounding box center [198, 236] width 92 height 22
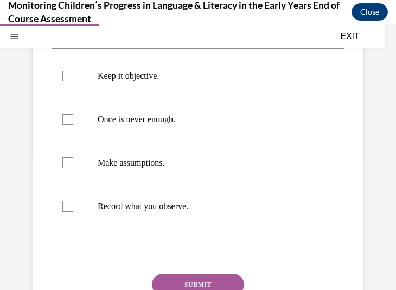
scroll to position [171, 0]
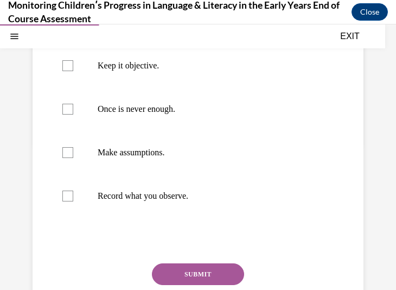
click at [197, 72] on label "Keep it objective." at bounding box center [198, 65] width 293 height 43
click at [73, 71] on input "Keep it objective." at bounding box center [67, 65] width 11 height 11
checkbox input "true"
click at [180, 184] on label "Record what you observe." at bounding box center [198, 195] width 293 height 43
click at [73, 190] on input "Record what you observe." at bounding box center [67, 195] width 11 height 11
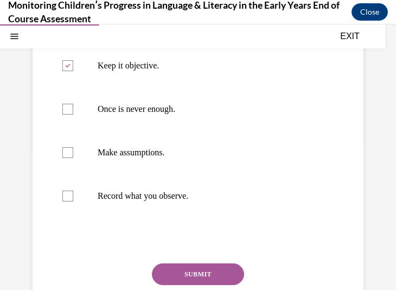
checkbox input "true"
click at [174, 106] on p "Once is never enough." at bounding box center [208, 109] width 220 height 11
click at [73, 106] on input "Once is never enough." at bounding box center [67, 109] width 11 height 11
checkbox input "true"
click at [199, 276] on button "SUBMIT" at bounding box center [198, 274] width 92 height 22
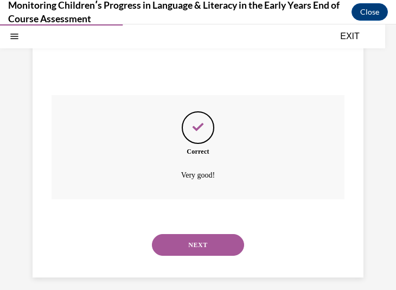
scroll to position [348, 0]
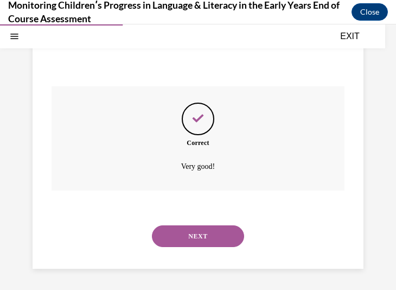
click at [218, 240] on button "NEXT" at bounding box center [198, 236] width 92 height 22
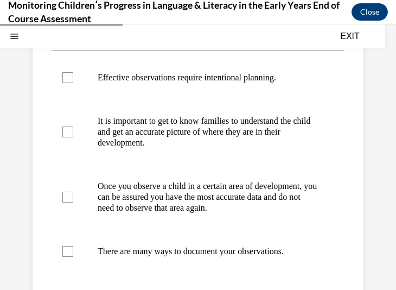
scroll to position [160, 0]
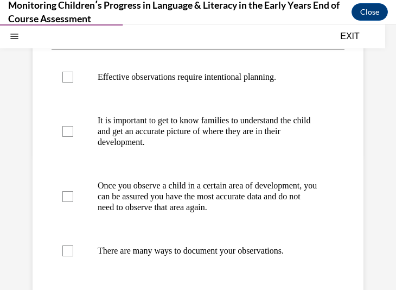
click at [243, 73] on p "Effective observations require intentional planning." at bounding box center [208, 77] width 220 height 11
click at [73, 73] on input "Effective observations require intentional planning." at bounding box center [67, 77] width 11 height 11
checkbox input "true"
click at [220, 116] on p "It is important to get to know families to understand the child and get an accu…" at bounding box center [208, 131] width 220 height 33
click at [73, 126] on input "It is important to get to know families to understand the child and get an accu…" at bounding box center [67, 131] width 11 height 11
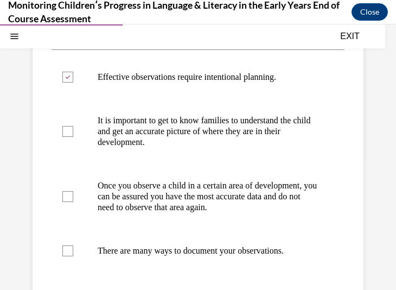
checkbox input "true"
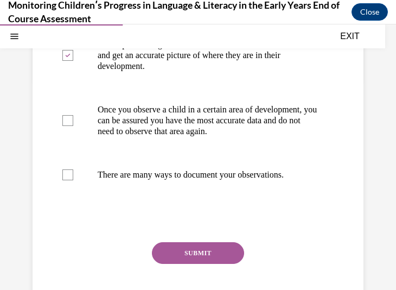
scroll to position [240, 0]
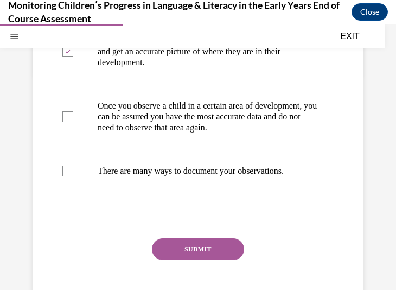
click at [214, 176] on p "There are many ways to document your observations." at bounding box center [208, 170] width 220 height 11
click at [73, 176] on input "There are many ways to document your observations." at bounding box center [67, 170] width 11 height 11
checkbox input "true"
click at [184, 260] on button "SUBMIT" at bounding box center [198, 249] width 92 height 22
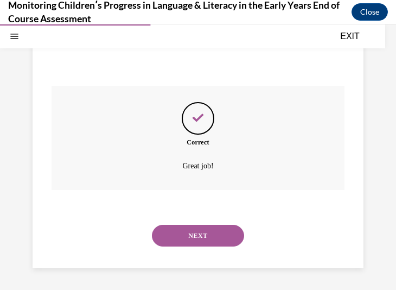
scroll to position [413, 0]
click at [199, 241] on button "NEXT" at bounding box center [198, 236] width 92 height 22
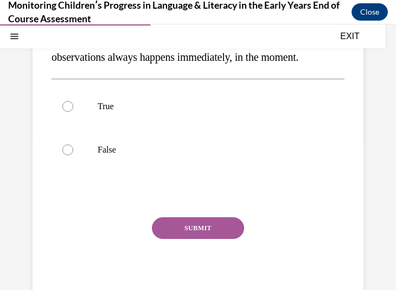
scroll to position [175, 0]
click at [136, 164] on label "False" at bounding box center [198, 148] width 293 height 43
click at [73, 155] on input "False" at bounding box center [67, 149] width 11 height 11
radio input "true"
click at [169, 238] on button "SUBMIT" at bounding box center [198, 227] width 92 height 22
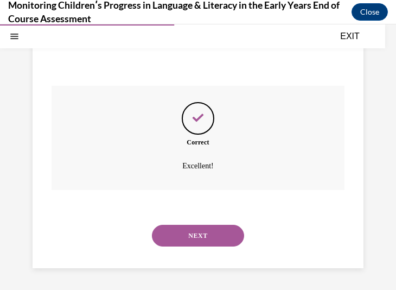
scroll to position [327, 0]
click at [197, 238] on button "NEXT" at bounding box center [198, 236] width 92 height 22
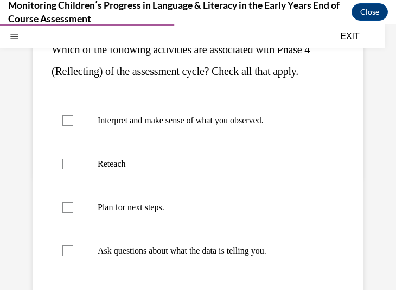
scroll to position [139, 0]
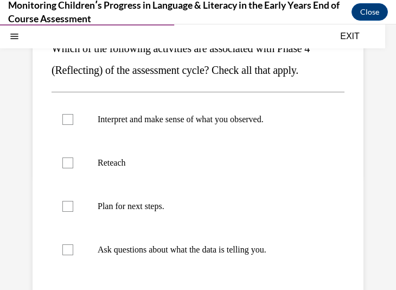
click at [251, 122] on p "Interpret and make sense of what you observed." at bounding box center [208, 119] width 220 height 11
click at [73, 122] on input "Interpret and make sense of what you observed." at bounding box center [67, 119] width 11 height 11
checkbox input "true"
click at [215, 249] on p "Ask questions about what the data is telling you." at bounding box center [208, 249] width 220 height 11
click at [73, 249] on input "Ask questions about what the data is telling you." at bounding box center [67, 249] width 11 height 11
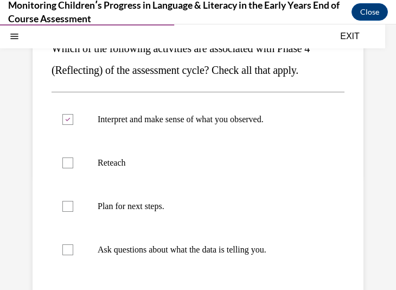
checkbox input "true"
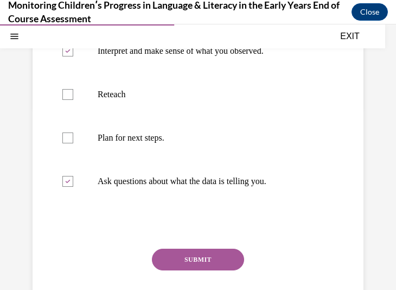
click at [210, 262] on button "SUBMIT" at bounding box center [198, 259] width 92 height 22
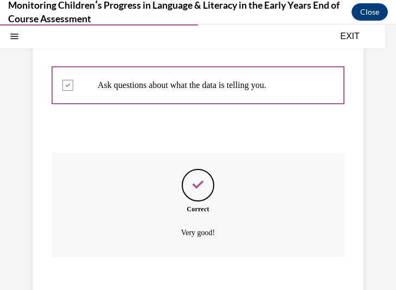
scroll to position [370, 0]
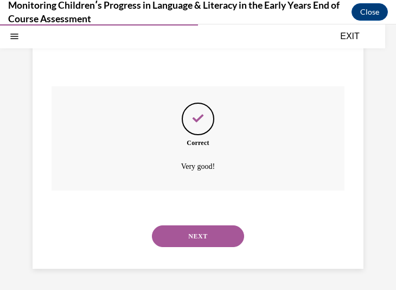
click at [221, 237] on button "NEXT" at bounding box center [198, 236] width 92 height 22
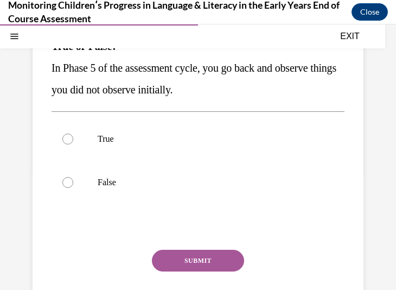
scroll to position [142, 0]
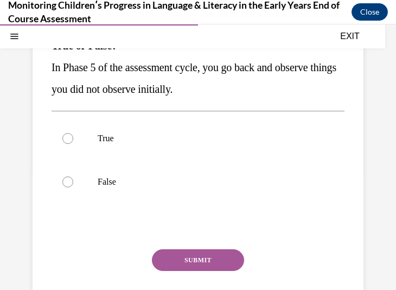
click at [155, 186] on p "False" at bounding box center [208, 181] width 220 height 11
click at [73, 186] on input "False" at bounding box center [67, 181] width 11 height 11
radio input "true"
click at [176, 259] on button "SUBMIT" at bounding box center [198, 260] width 92 height 22
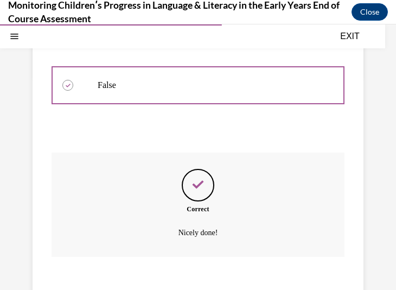
scroll to position [305, 0]
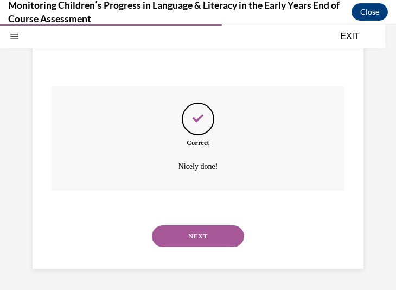
click at [198, 227] on button "NEXT" at bounding box center [198, 236] width 92 height 22
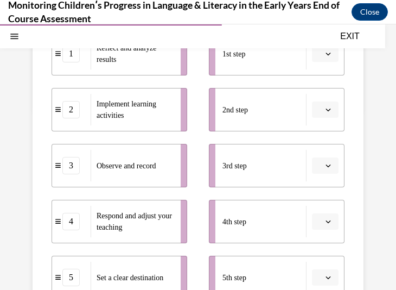
scroll to position [195, 0]
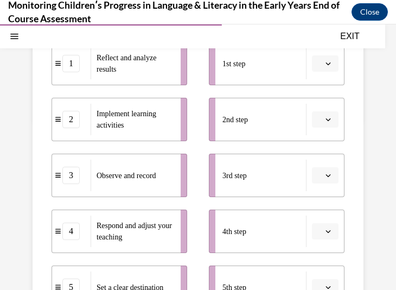
click at [320, 68] on button "button" at bounding box center [325, 63] width 27 height 16
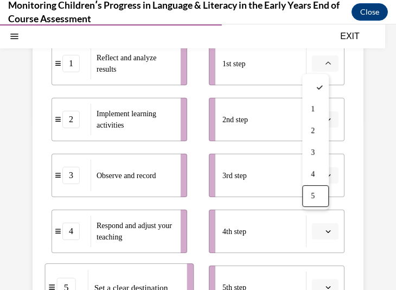
click at [312, 193] on span "5" at bounding box center [313, 196] width 4 height 9
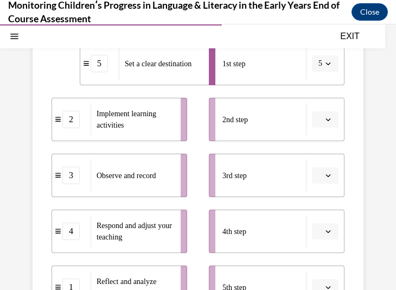
click at [316, 121] on button "button" at bounding box center [325, 119] width 27 height 16
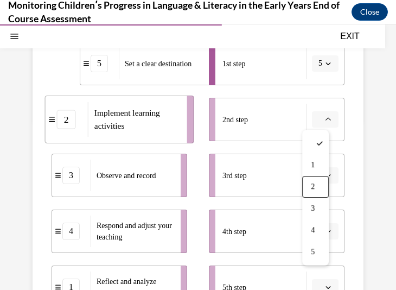
click at [321, 184] on div "2" at bounding box center [315, 187] width 27 height 22
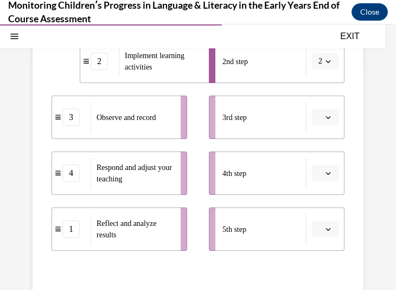
scroll to position [254, 0]
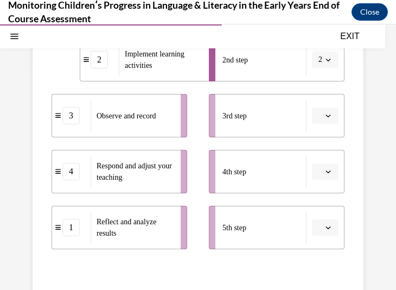
click at [316, 114] on button "button" at bounding box center [325, 115] width 27 height 16
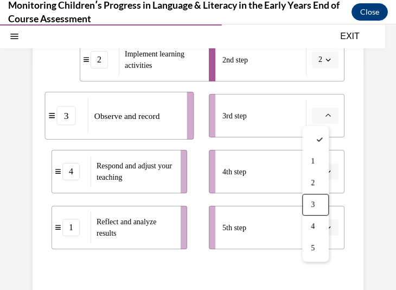
click at [321, 203] on div "3" at bounding box center [315, 205] width 27 height 22
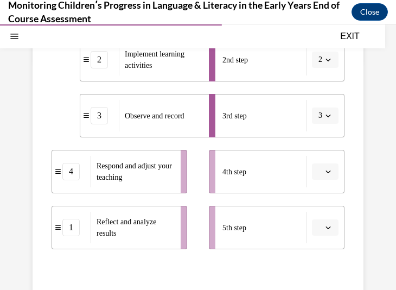
click at [324, 225] on span "button" at bounding box center [328, 228] width 8 height 8
click at [252, 178] on div "4th step" at bounding box center [264, 171] width 84 height 31
click at [315, 174] on button "button" at bounding box center [325, 171] width 27 height 16
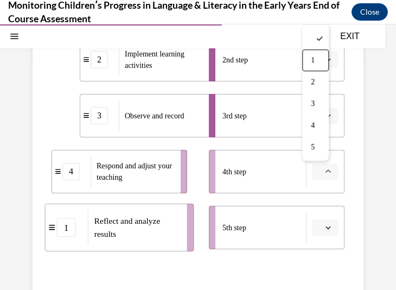
click at [315, 56] on span "1" at bounding box center [313, 60] width 4 height 9
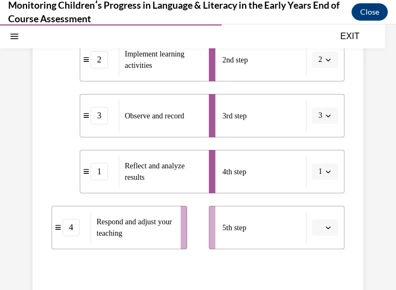
click at [326, 226] on icon "button" at bounding box center [328, 227] width 5 height 5
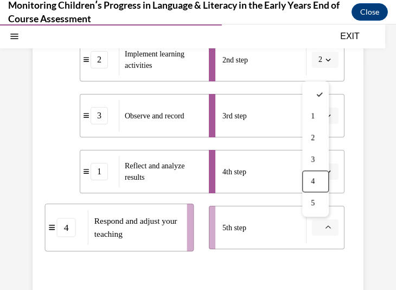
click at [324, 177] on div "4" at bounding box center [315, 181] width 27 height 22
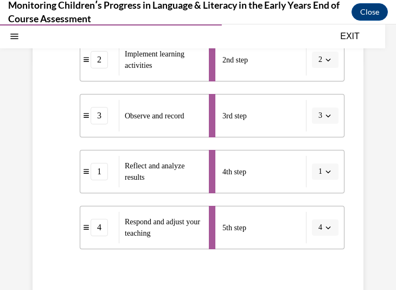
click at [343, 223] on div "Question 10/16 Put the steps of the assessment cycle in the right order! 5 Set …" at bounding box center [198, 121] width 331 height 536
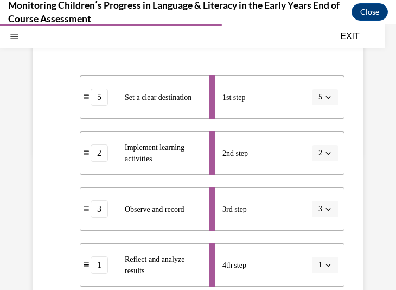
scroll to position [162, 0]
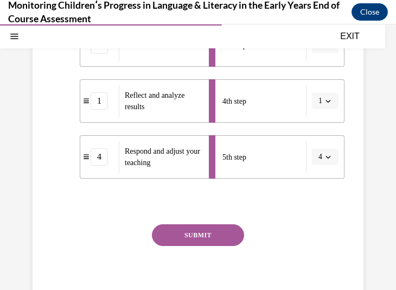
click at [224, 226] on button "SUBMIT" at bounding box center [198, 235] width 92 height 22
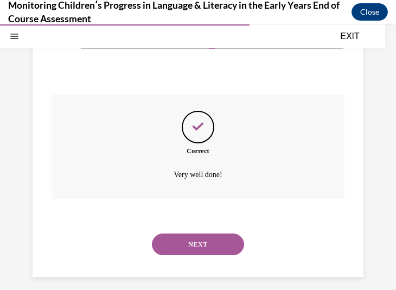
scroll to position [463, 0]
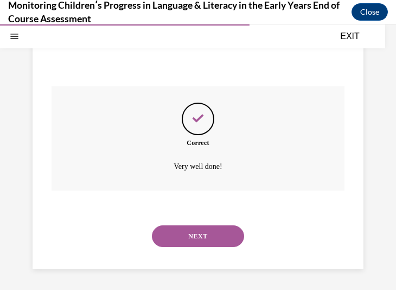
click at [210, 236] on button "NEXT" at bounding box center [198, 236] width 92 height 22
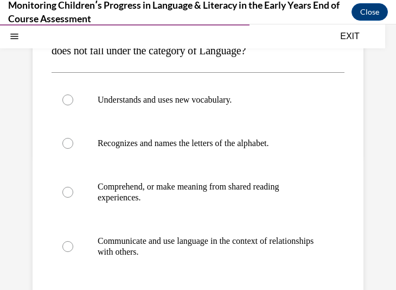
scroll to position [158, 0]
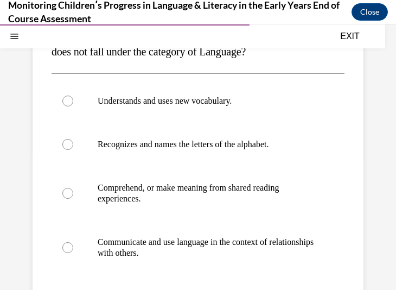
click at [201, 142] on p "Recognizes and names the letters of the alphabet." at bounding box center [208, 144] width 220 height 11
click at [73, 142] on input "Recognizes and names the letters of the alphabet." at bounding box center [67, 144] width 11 height 11
radio input "true"
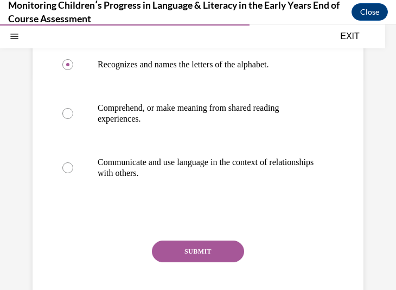
scroll to position [238, 0]
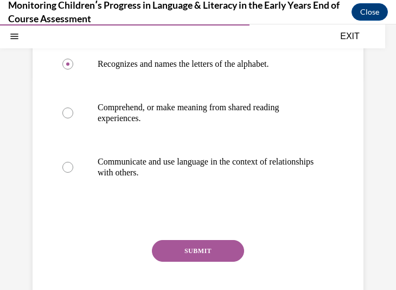
click at [182, 248] on button "SUBMIT" at bounding box center [198, 251] width 92 height 22
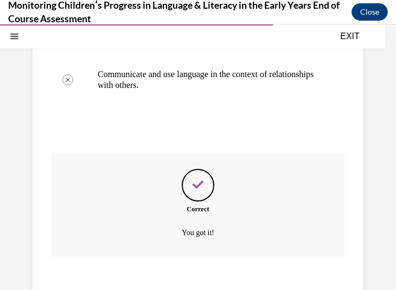
scroll to position [392, 0]
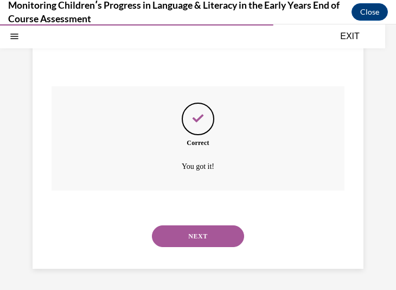
click at [188, 238] on button "NEXT" at bounding box center [198, 236] width 92 height 22
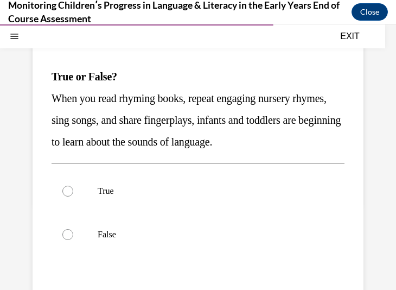
scroll to position [141, 0]
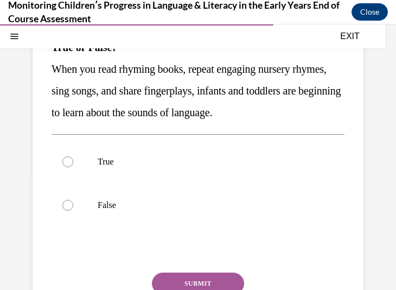
click at [241, 175] on label "True" at bounding box center [198, 161] width 293 height 43
click at [73, 167] on input "True" at bounding box center [67, 161] width 11 height 11
radio input "true"
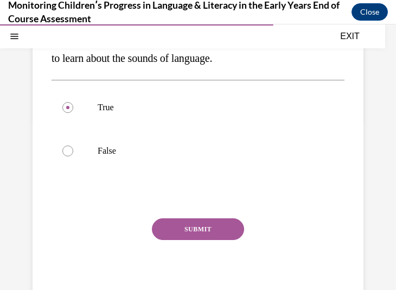
click at [218, 240] on button "SUBMIT" at bounding box center [198, 229] width 92 height 22
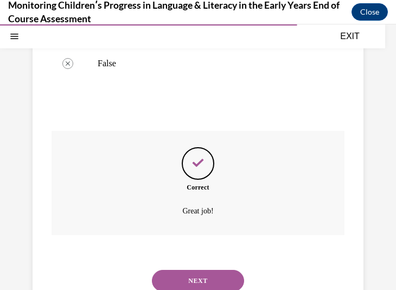
scroll to position [348, 0]
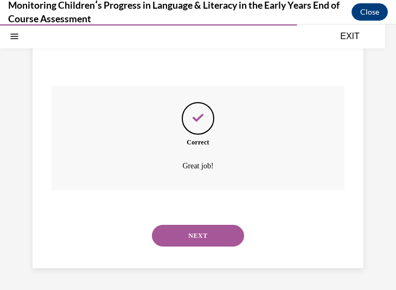
click at [204, 241] on button "NEXT" at bounding box center [198, 236] width 92 height 22
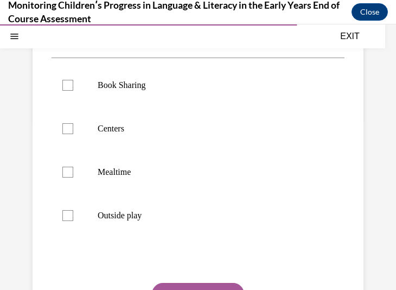
scroll to position [196, 0]
click at [82, 94] on label "Book Sharing" at bounding box center [198, 84] width 293 height 43
click at [73, 90] on input "Book Sharing" at bounding box center [67, 84] width 11 height 11
checkbox input "true"
click at [85, 124] on label "Centers" at bounding box center [198, 127] width 293 height 43
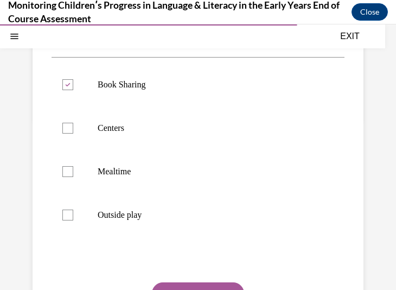
click at [73, 124] on input "Centers" at bounding box center [67, 128] width 11 height 11
checkbox input "true"
click at [80, 169] on label "Mealtime" at bounding box center [198, 171] width 293 height 43
click at [73, 169] on input "Mealtime" at bounding box center [67, 171] width 11 height 11
checkbox input "true"
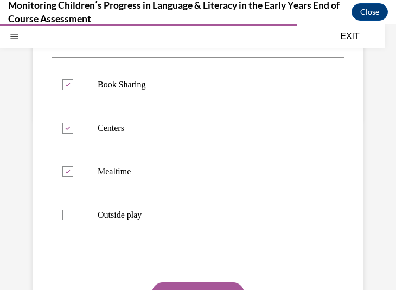
click at [79, 201] on label "Outside play" at bounding box center [198, 214] width 293 height 43
click at [73, 209] on input "Outside play" at bounding box center [67, 214] width 11 height 11
checkbox input "true"
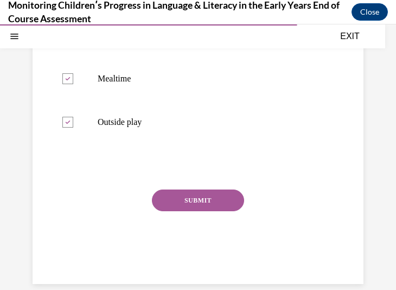
click at [180, 206] on button "SUBMIT" at bounding box center [198, 200] width 92 height 22
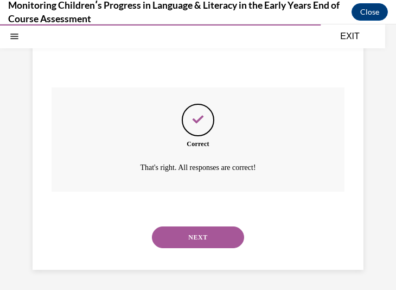
scroll to position [392, 0]
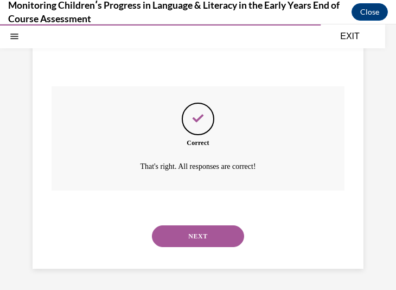
click at [205, 236] on button "NEXT" at bounding box center [198, 236] width 92 height 22
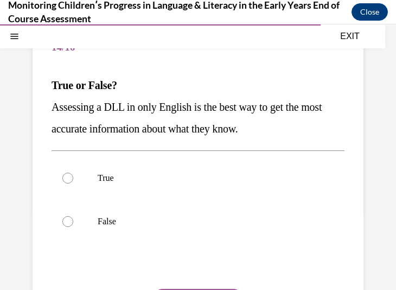
scroll to position [104, 0]
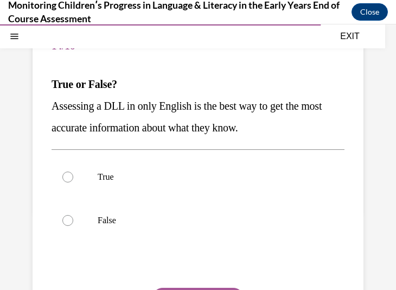
click at [217, 219] on p "False" at bounding box center [208, 220] width 220 height 11
click at [73, 219] on input "False" at bounding box center [67, 220] width 11 height 11
radio input "true"
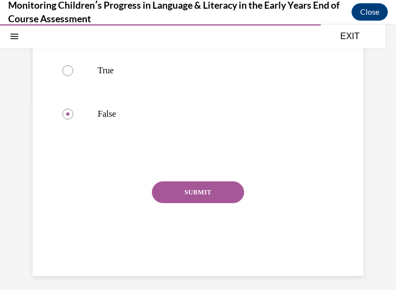
click at [220, 183] on button "SUBMIT" at bounding box center [198, 192] width 92 height 22
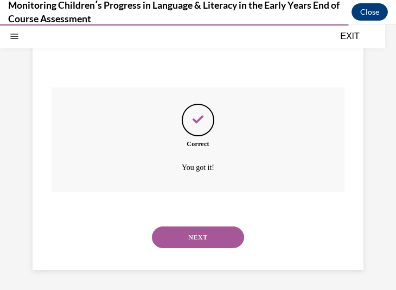
scroll to position [305, 0]
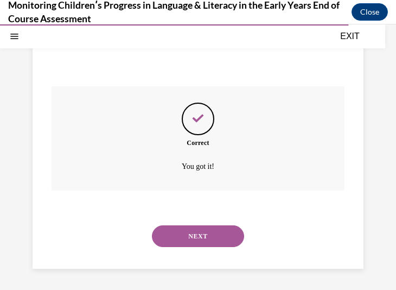
click at [198, 234] on button "NEXT" at bounding box center [198, 236] width 92 height 22
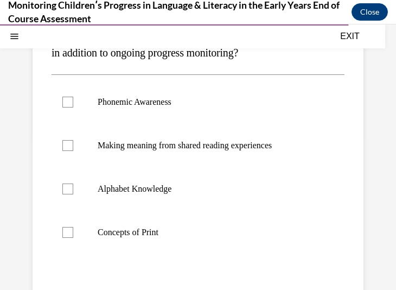
scroll to position [181, 0]
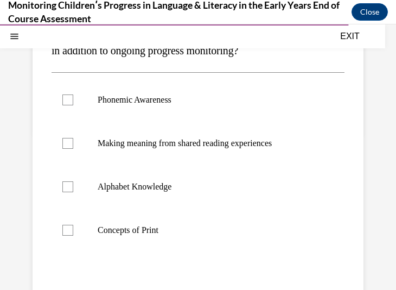
click at [210, 122] on label "Phonemic Awareness" at bounding box center [198, 99] width 293 height 43
click at [73, 105] on input "Phonemic Awareness" at bounding box center [67, 99] width 11 height 11
checkbox input "true"
click at [195, 192] on p "Alphabet Knowledge" at bounding box center [208, 186] width 220 height 11
click at [73, 192] on input "Alphabet Knowledge" at bounding box center [67, 186] width 11 height 11
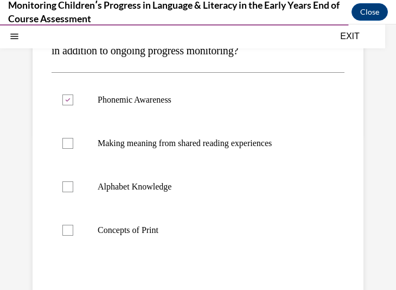
checkbox input "true"
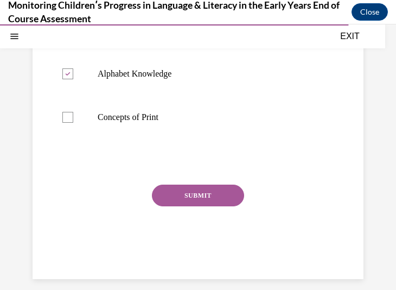
click at [199, 206] on button "SUBMIT" at bounding box center [198, 195] width 92 height 22
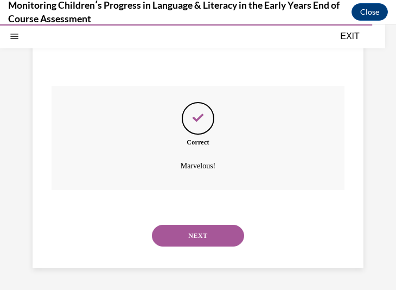
scroll to position [413, 0]
click at [199, 234] on button "NEXT" at bounding box center [198, 236] width 92 height 22
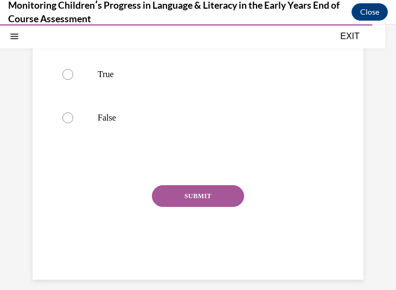
scroll to position [230, 0]
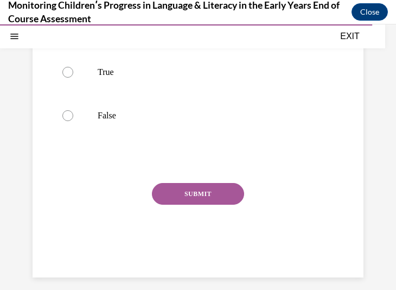
click at [170, 94] on label "True" at bounding box center [198, 71] width 293 height 43
click at [73, 78] on input "True" at bounding box center [67, 72] width 11 height 11
radio input "true"
click at [191, 205] on button "SUBMIT" at bounding box center [198, 194] width 92 height 22
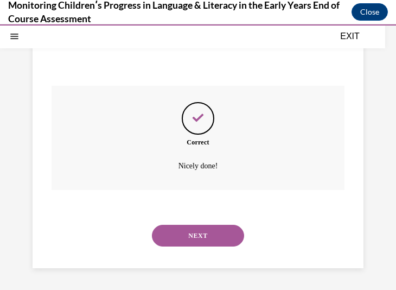
scroll to position [348, 0]
click at [196, 244] on button "NEXT" at bounding box center [198, 236] width 92 height 22
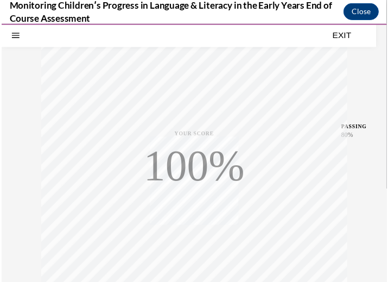
scroll to position [276, 0]
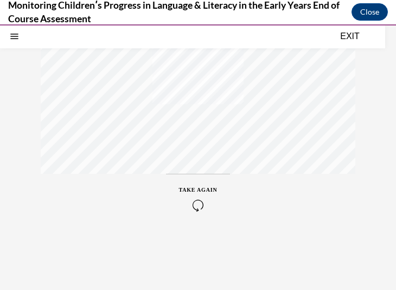
click at [352, 37] on button "EXIT" at bounding box center [349, 36] width 65 height 13
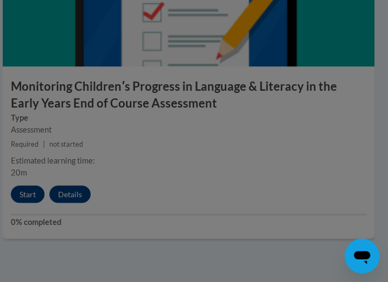
click at [285, 225] on div at bounding box center [194, 141] width 388 height 282
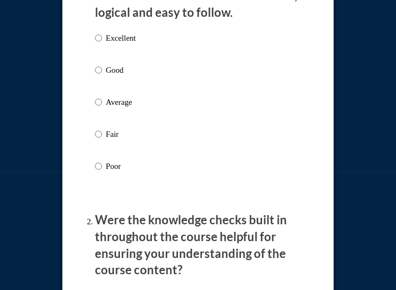
scroll to position [212, 0]
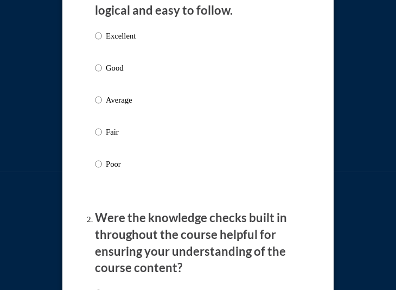
click at [106, 98] on p "Average" at bounding box center [121, 100] width 30 height 12
click at [102, 98] on input "Average" at bounding box center [98, 100] width 7 height 12
radio input "true"
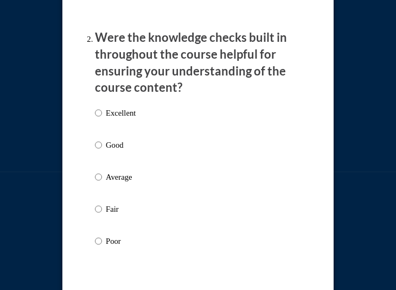
scroll to position [415, 0]
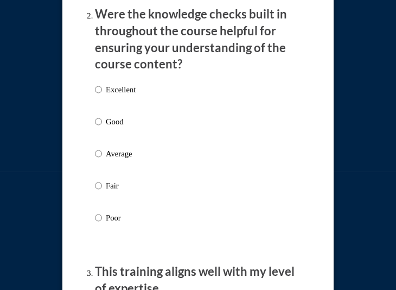
click at [106, 124] on p "Good" at bounding box center [121, 122] width 30 height 12
click at [102, 124] on input "Good" at bounding box center [98, 122] width 7 height 12
radio input "true"
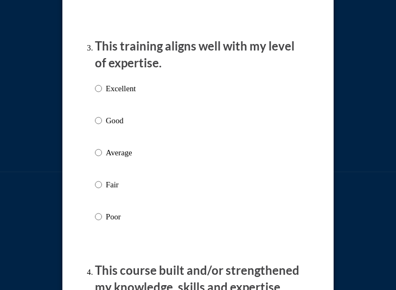
scroll to position [642, 0]
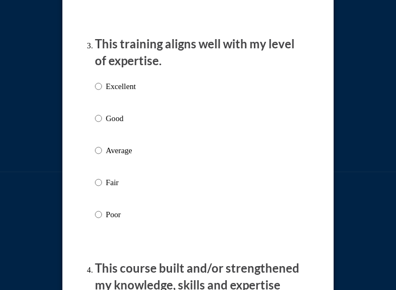
click at [114, 145] on p "Average" at bounding box center [121, 150] width 30 height 12
click at [102, 145] on input "Average" at bounding box center [98, 150] width 7 height 12
radio input "true"
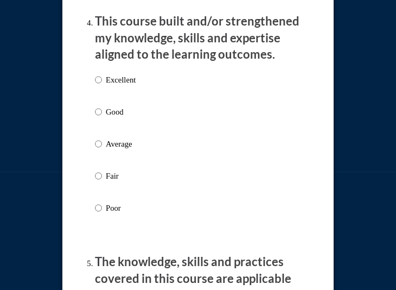
scroll to position [890, 0]
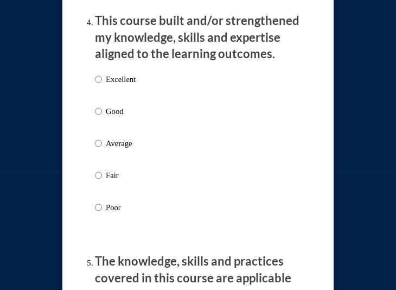
click at [110, 108] on p "Good" at bounding box center [121, 111] width 30 height 12
click at [102, 108] on input "Good" at bounding box center [98, 111] width 7 height 12
radio input "true"
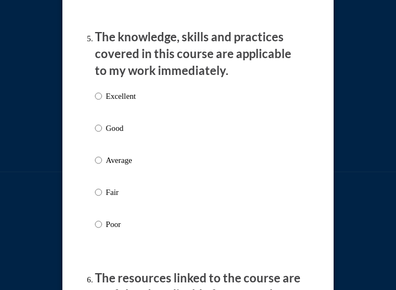
scroll to position [1115, 0]
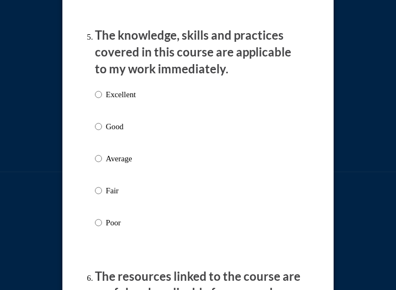
click at [121, 158] on p "Average" at bounding box center [121, 158] width 30 height 12
click at [102, 158] on input "Average" at bounding box center [98, 158] width 7 height 12
radio input "true"
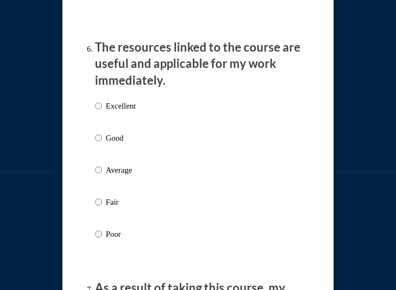
scroll to position [1355, 0]
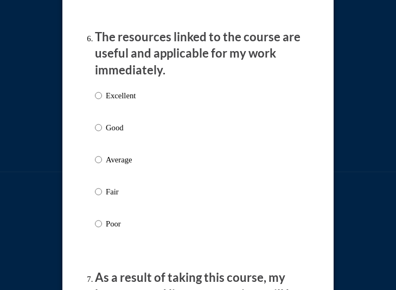
click at [121, 158] on p "Average" at bounding box center [121, 160] width 30 height 12
click at [102, 158] on input "Average" at bounding box center [98, 160] width 7 height 12
radio input "true"
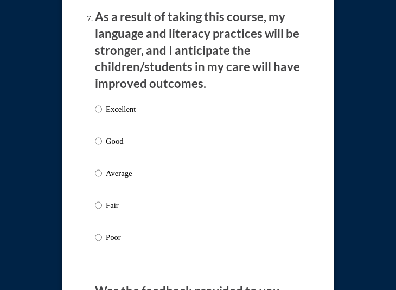
scroll to position [1617, 0]
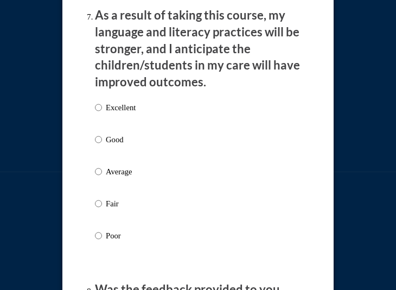
click at [117, 170] on p "Average" at bounding box center [121, 171] width 30 height 12
click at [102, 170] on input "Average" at bounding box center [98, 171] width 7 height 12
radio input "true"
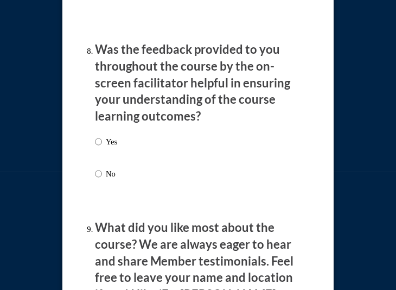
scroll to position [1860, 0]
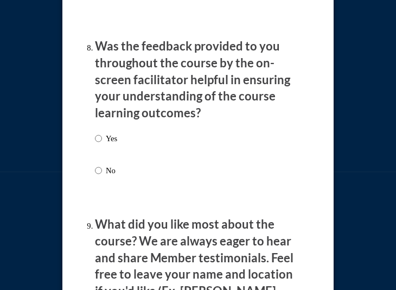
click at [106, 127] on div "Yes No" at bounding box center [106, 163] width 22 height 72
click at [106, 135] on p "Yes" at bounding box center [111, 138] width 11 height 12
click at [102, 135] on input "Yes" at bounding box center [98, 138] width 7 height 12
radio input "true"
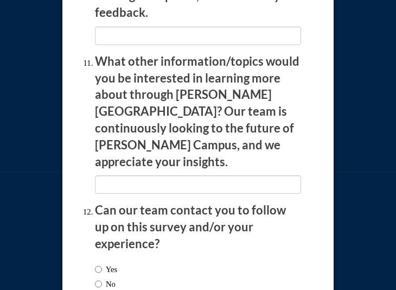
scroll to position [2284, 0]
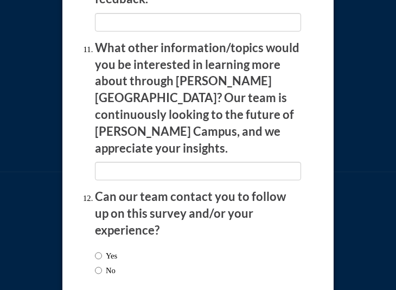
click at [100, 264] on label "No" at bounding box center [105, 270] width 21 height 12
click at [100, 264] on input "No" at bounding box center [98, 270] width 7 height 12
radio input "true"
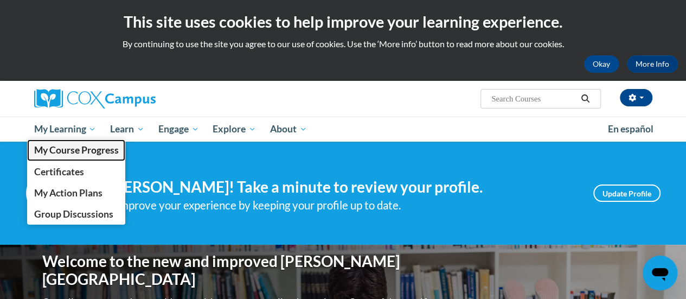
click at [78, 153] on span "My Course Progress" at bounding box center [76, 149] width 85 height 11
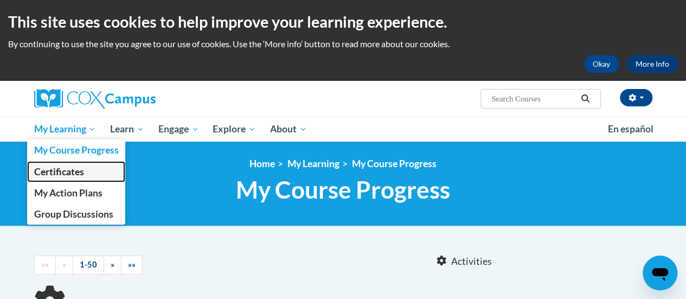
click at [69, 171] on span "Certificates" at bounding box center [59, 171] width 50 height 11
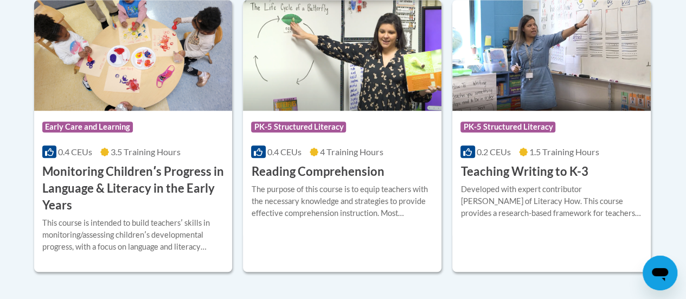
scroll to position [359, 0]
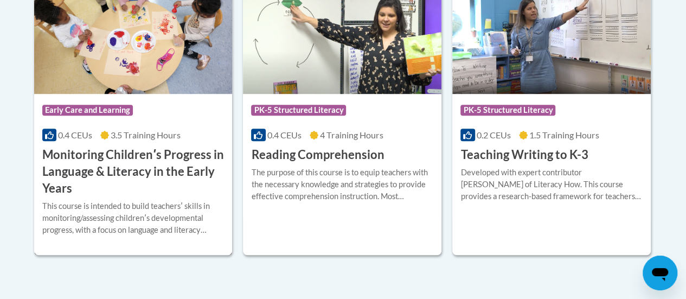
click at [94, 57] on img at bounding box center [133, 38] width 199 height 111
